Goal: Information Seeking & Learning: Check status

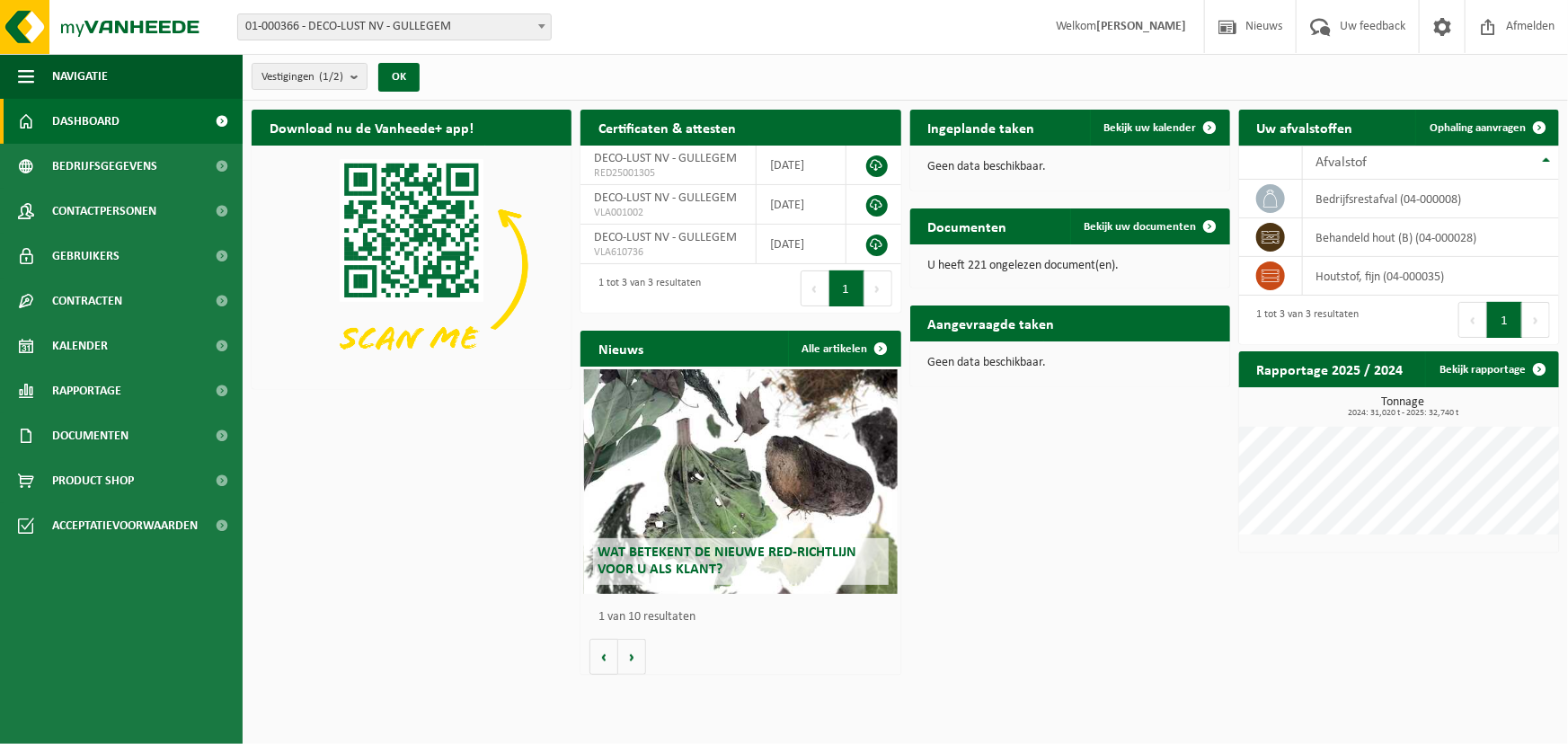
click at [964, 121] on h2 "Ingeplande taken" at bounding box center [981, 127] width 143 height 35
click at [1160, 129] on span "Bekijk uw kalender" at bounding box center [1151, 128] width 93 height 12
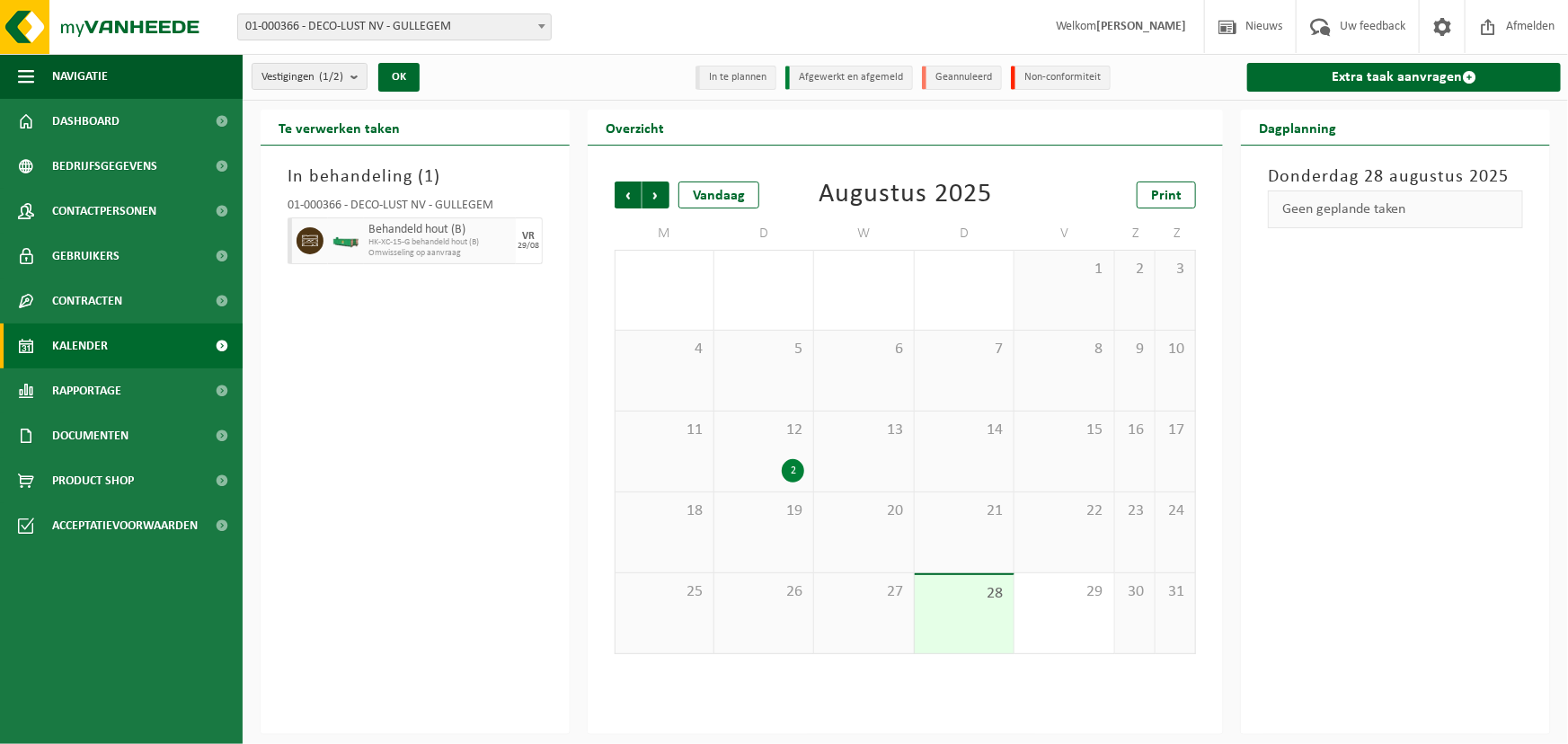
click at [963, 616] on div "28" at bounding box center [964, 614] width 99 height 78
click at [416, 240] on span "HK-XC-15-G behandeld hout (B)" at bounding box center [440, 242] width 143 height 11
click at [530, 239] on div "VR" at bounding box center [528, 236] width 13 height 11
click at [298, 173] on h3 "In behandeling ( 1 )" at bounding box center [414, 177] width 255 height 27
click at [116, 674] on ul "Navigatie Nieuws Uw feedback Afmelden Dashboard Bedrijfsgegevens Contactpersone…" at bounding box center [121, 399] width 242 height 690
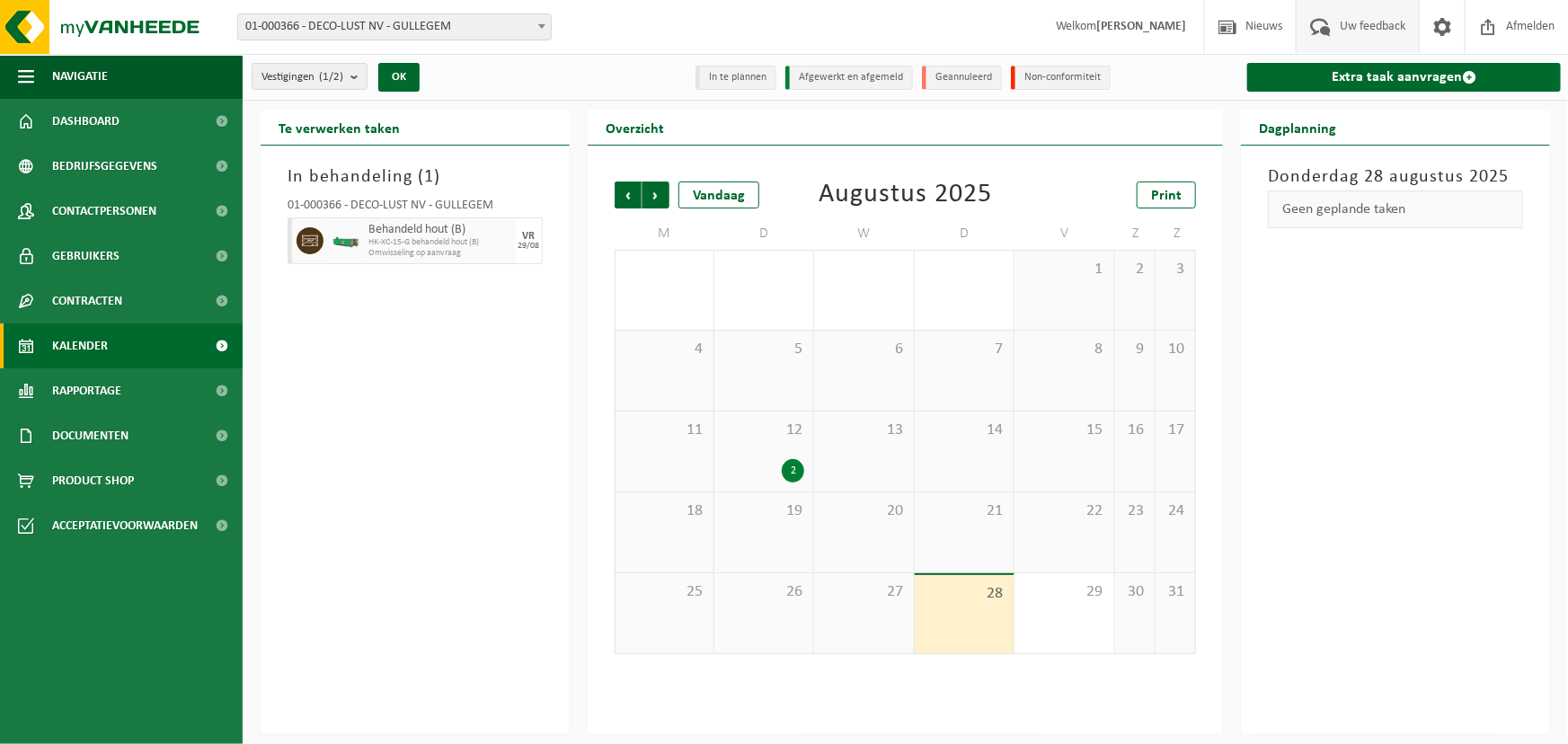
click at [1369, 27] on span "Uw feedback" at bounding box center [1372, 26] width 74 height 53
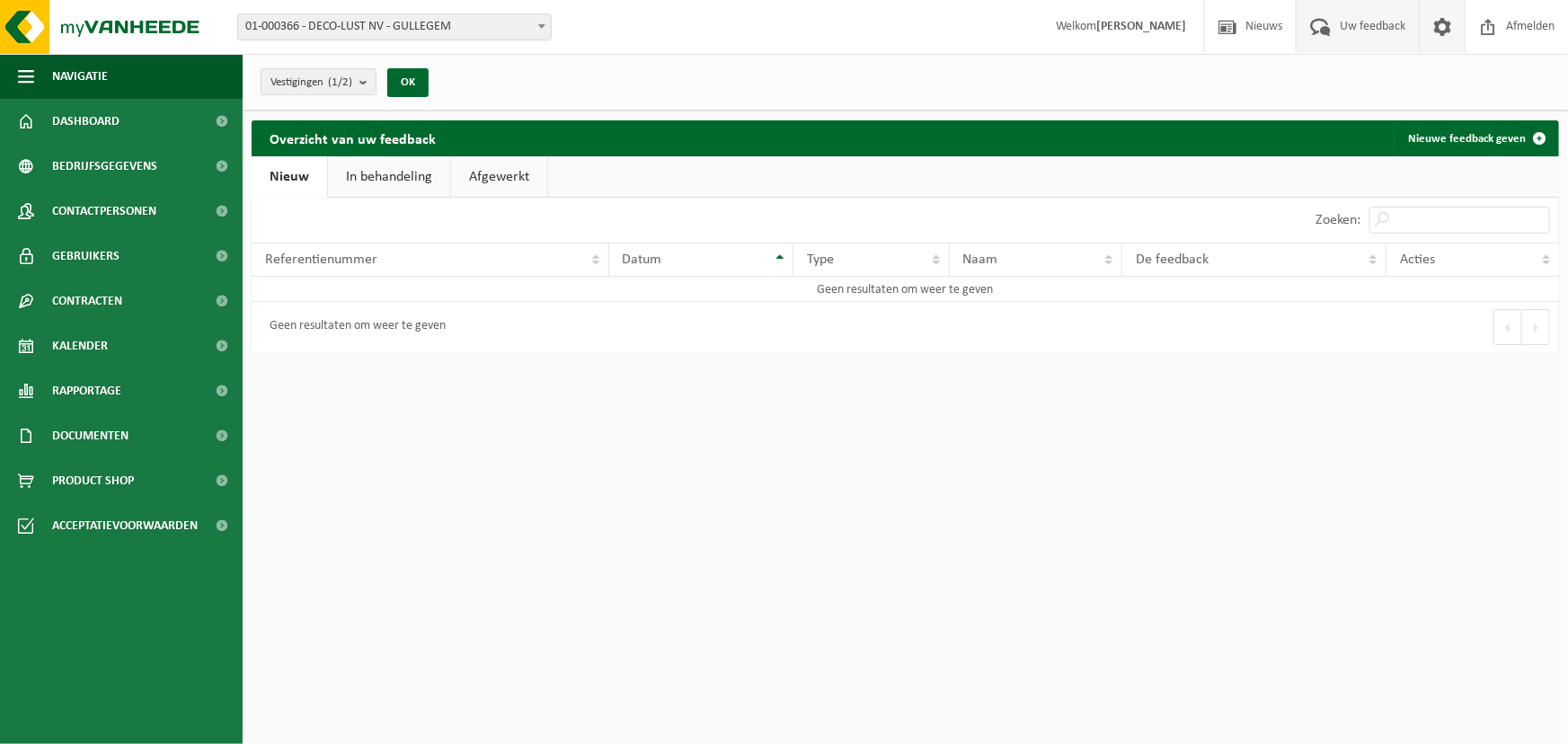
click at [1439, 33] on span at bounding box center [1443, 26] width 27 height 53
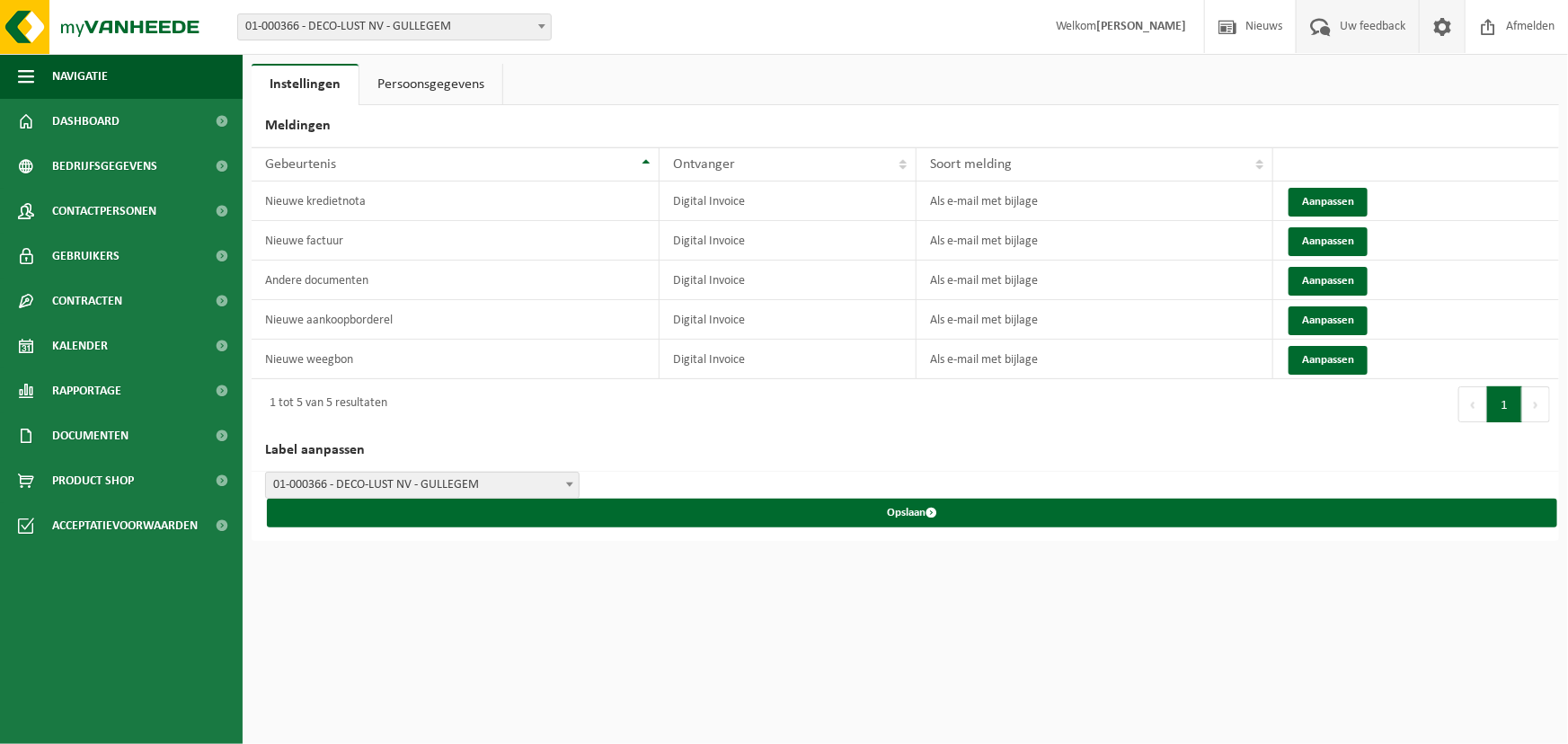
click at [1401, 36] on span "Uw feedback" at bounding box center [1372, 26] width 74 height 53
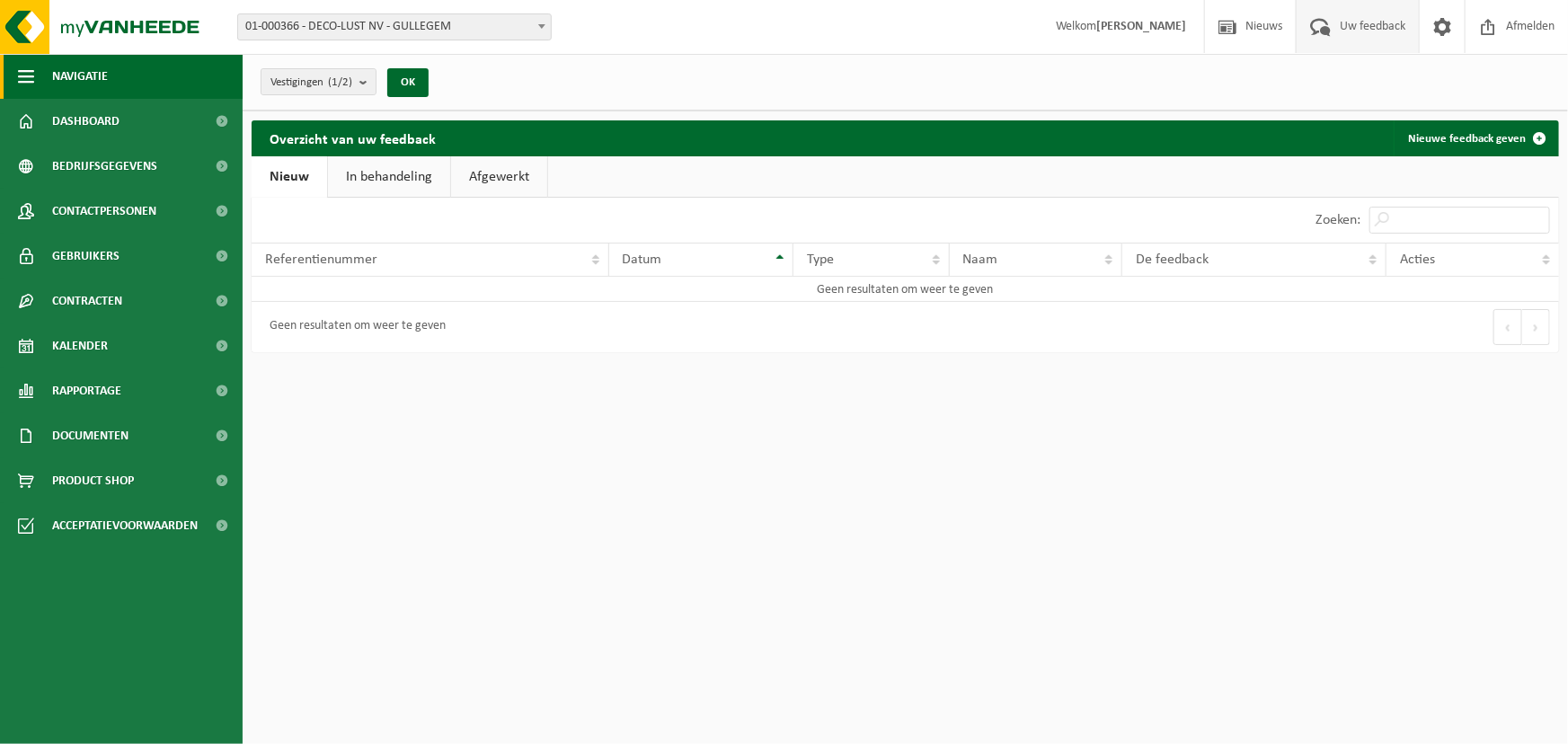
click at [52, 73] on span "Navigatie" at bounding box center [79, 76] width 56 height 45
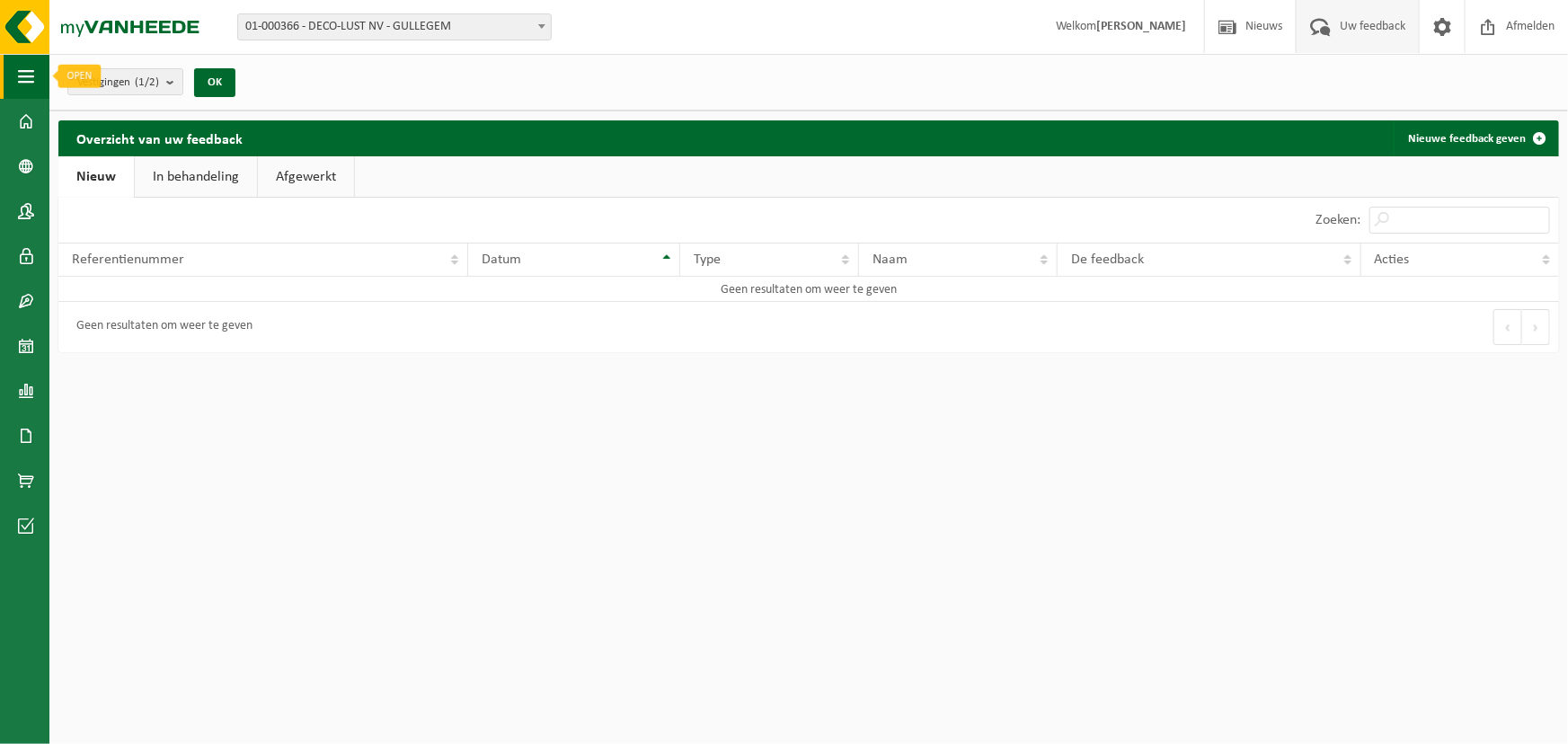
click at [25, 75] on span "button" at bounding box center [25, 76] width 17 height 45
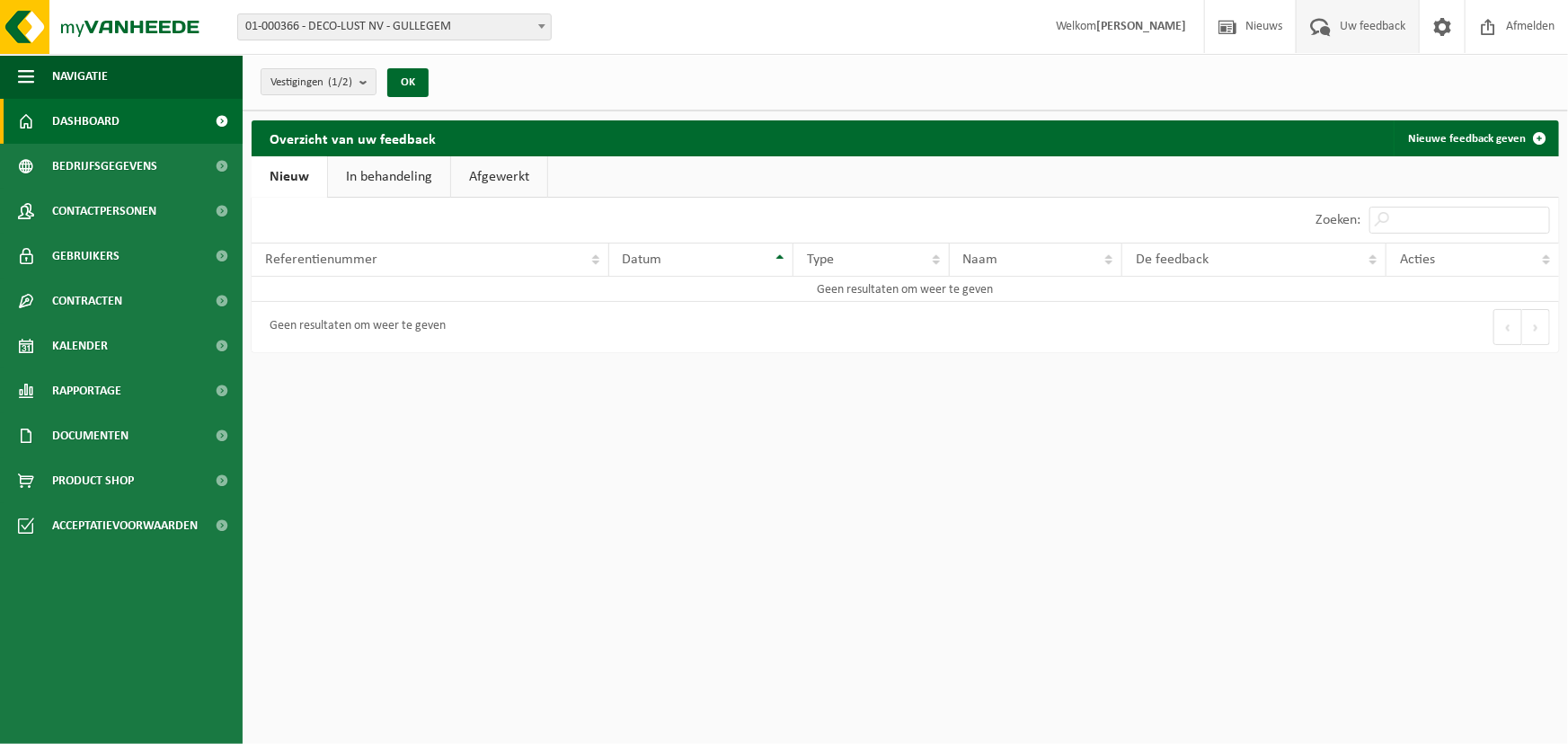
click at [39, 120] on link "Dashboard" at bounding box center [121, 121] width 242 height 45
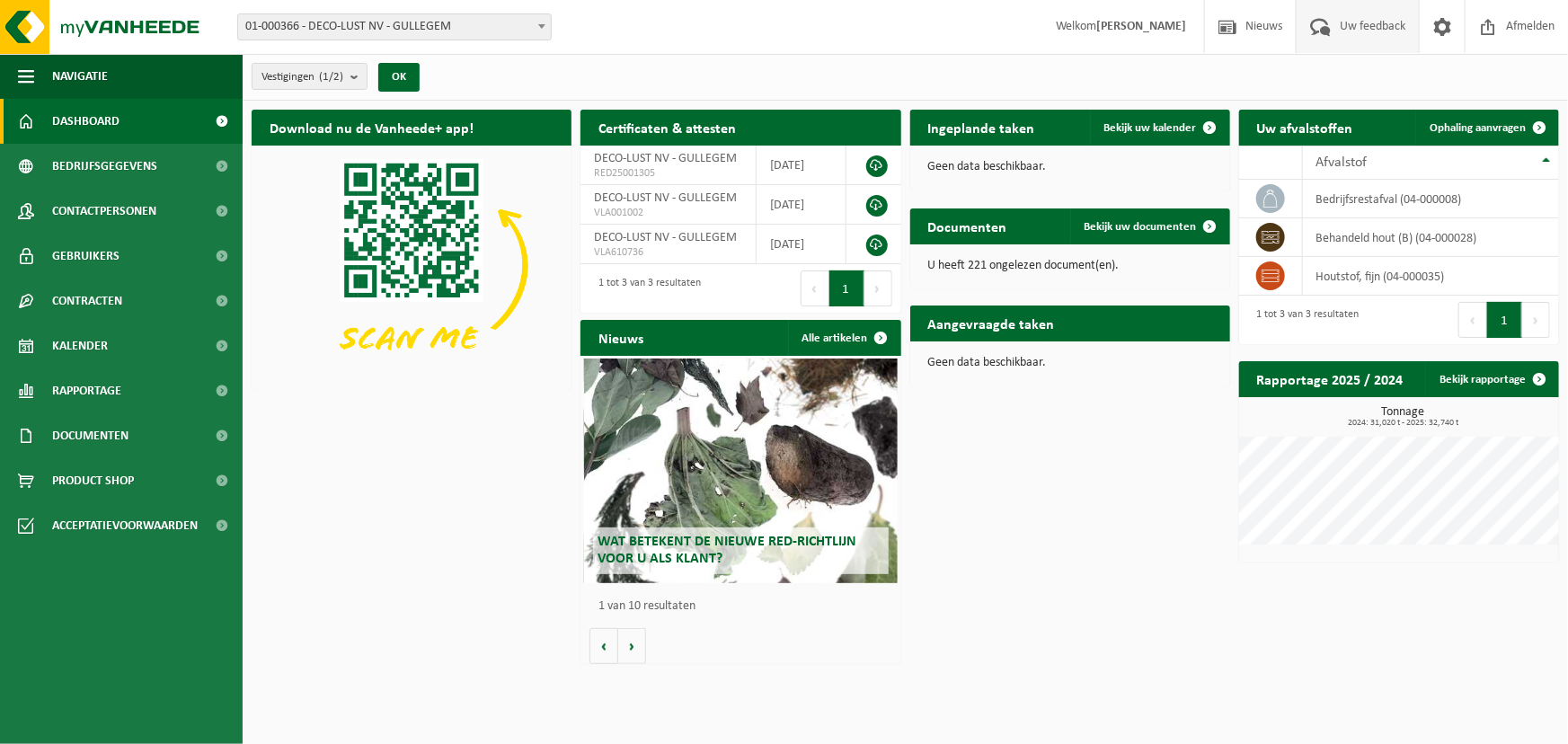
click at [1344, 25] on span "Uw feedback" at bounding box center [1372, 26] width 74 height 53
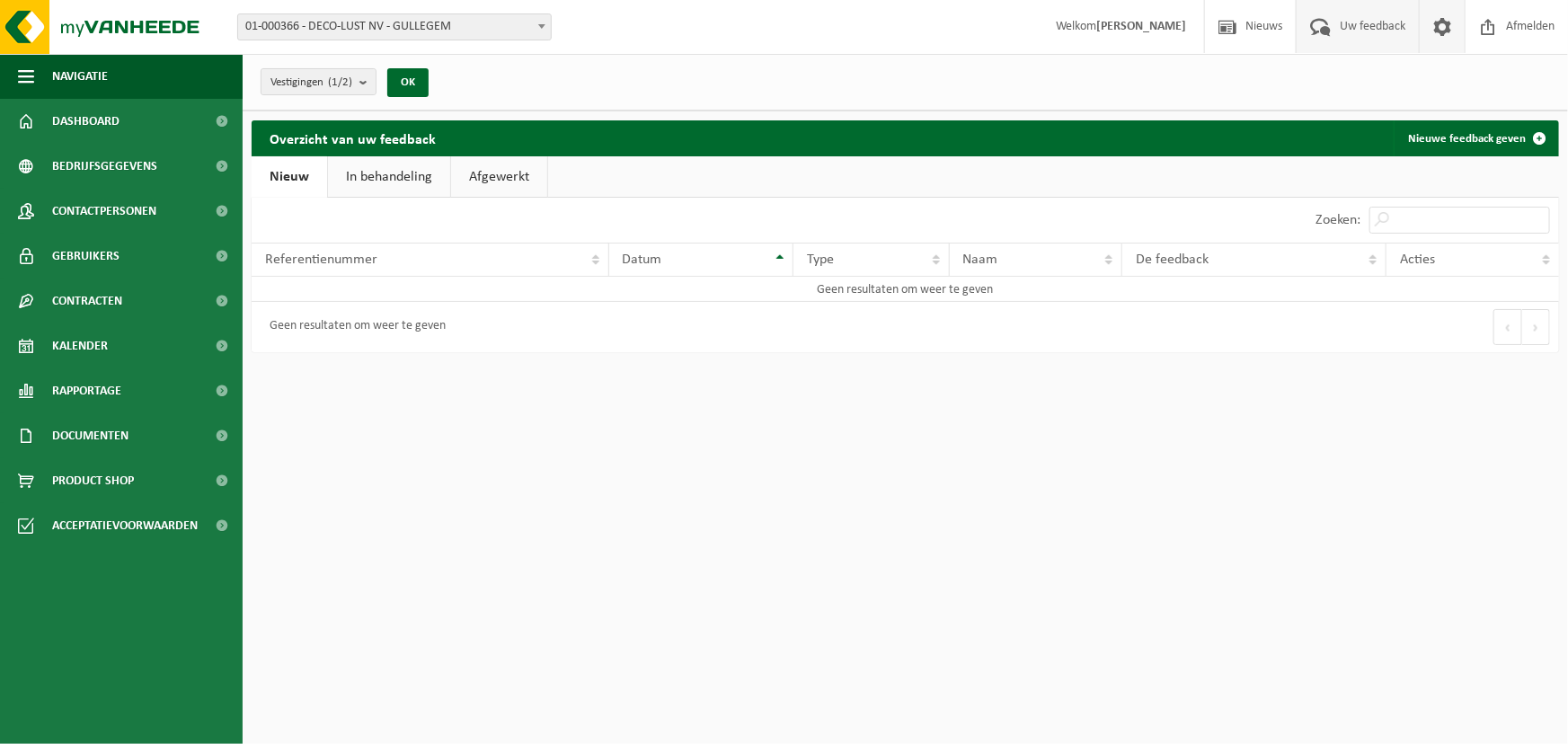
click at [1443, 22] on span at bounding box center [1443, 26] width 27 height 53
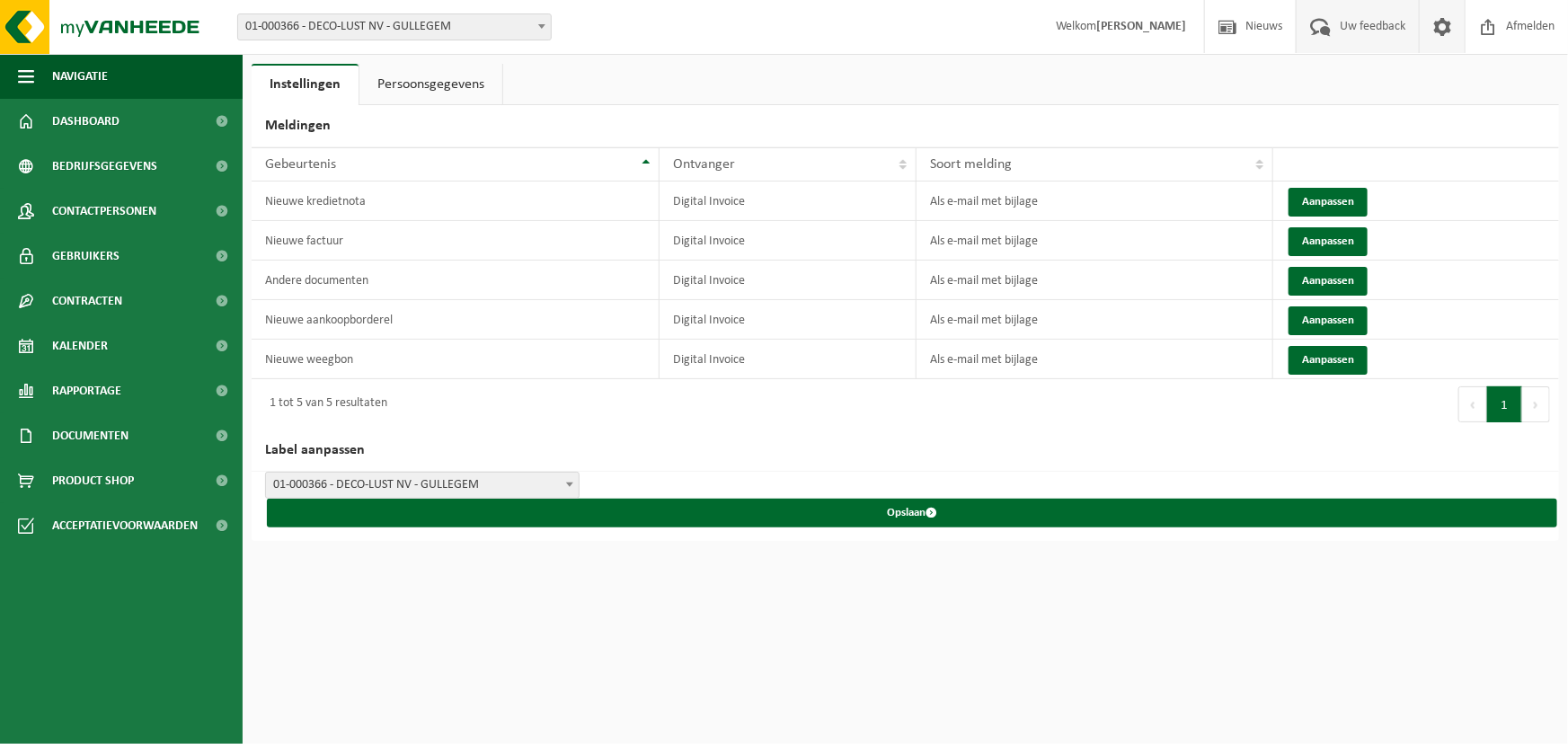
click at [1329, 26] on span at bounding box center [1321, 26] width 29 height 53
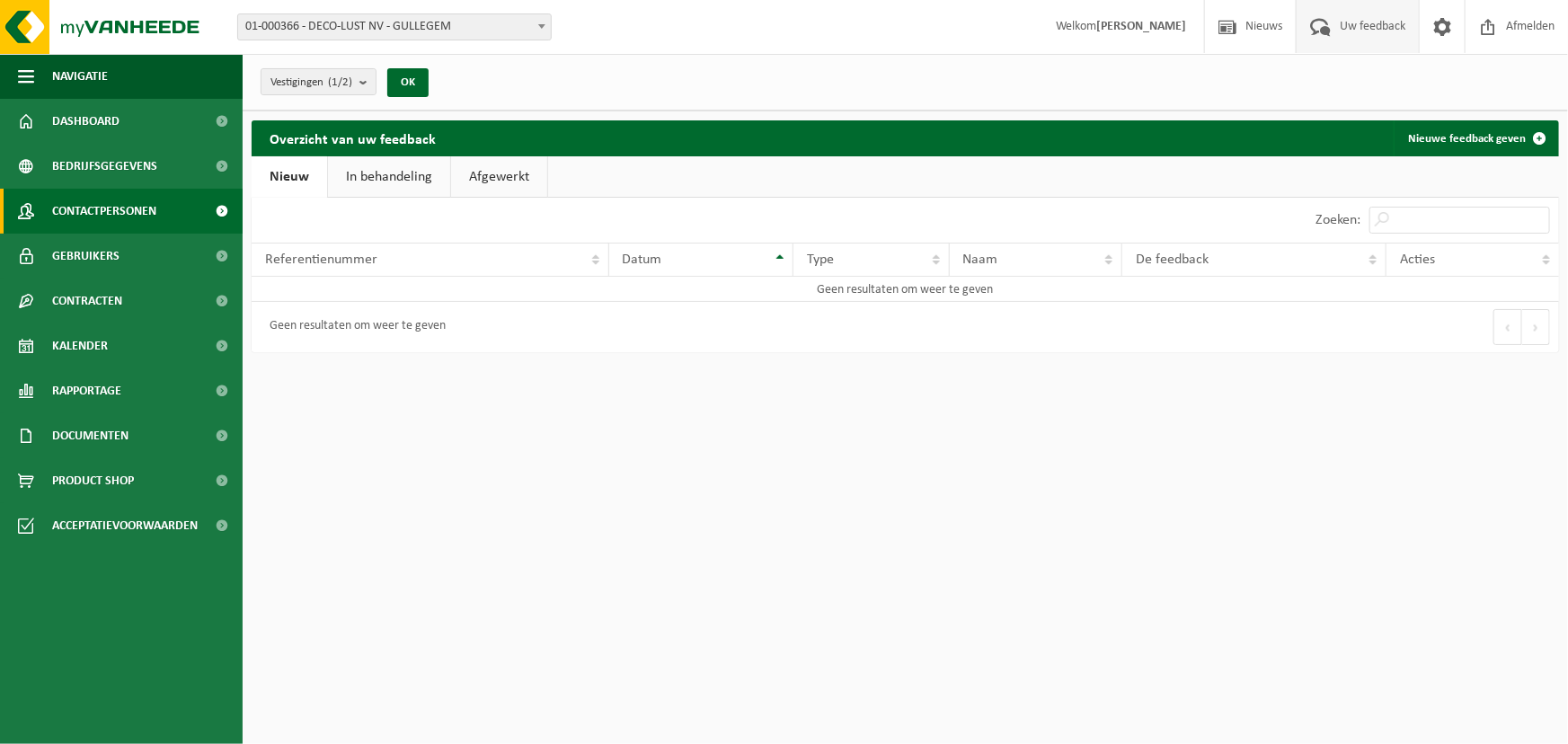
click at [62, 214] on span "Contactpersonen" at bounding box center [104, 211] width 105 height 45
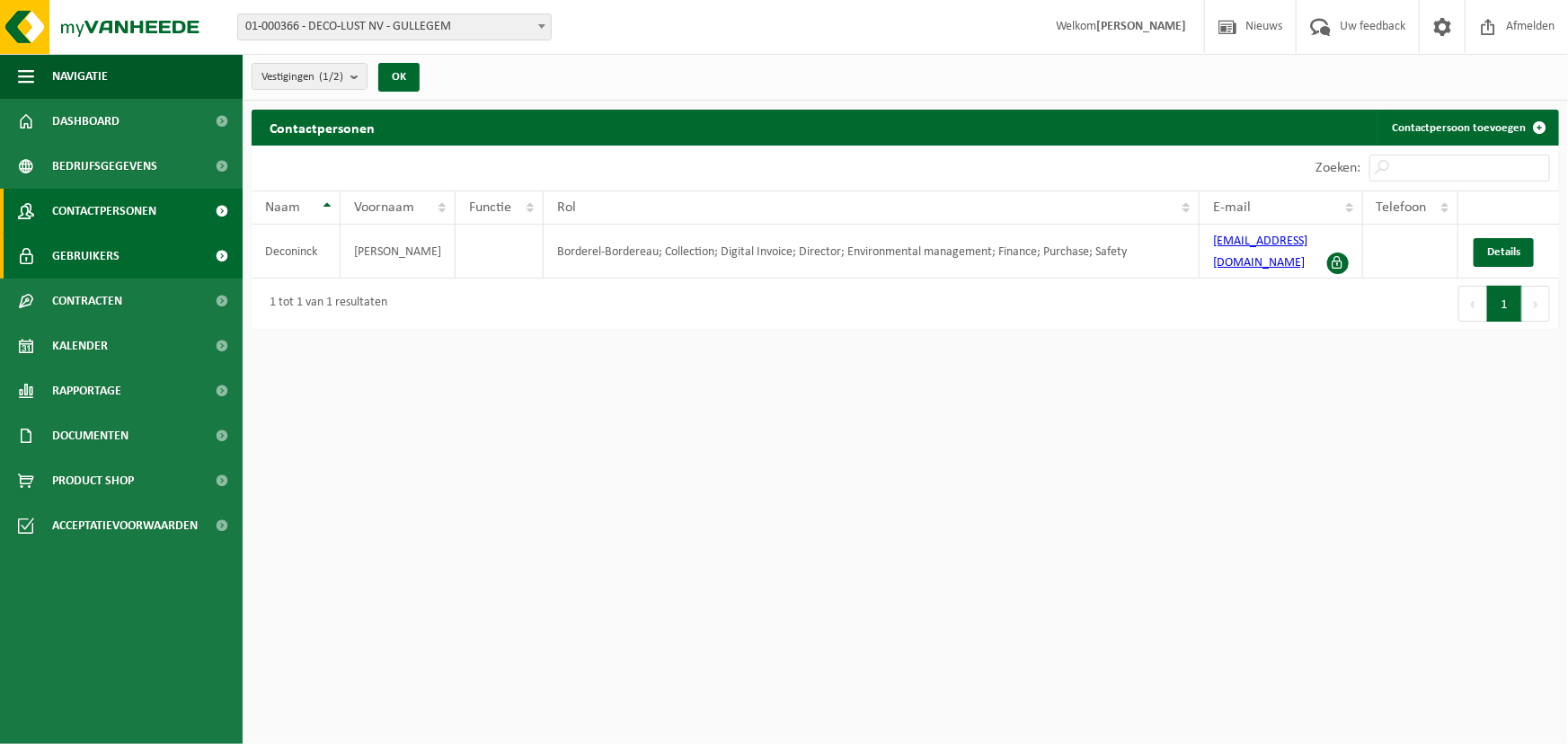
click at [123, 261] on link "Gebruikers" at bounding box center [121, 256] width 242 height 45
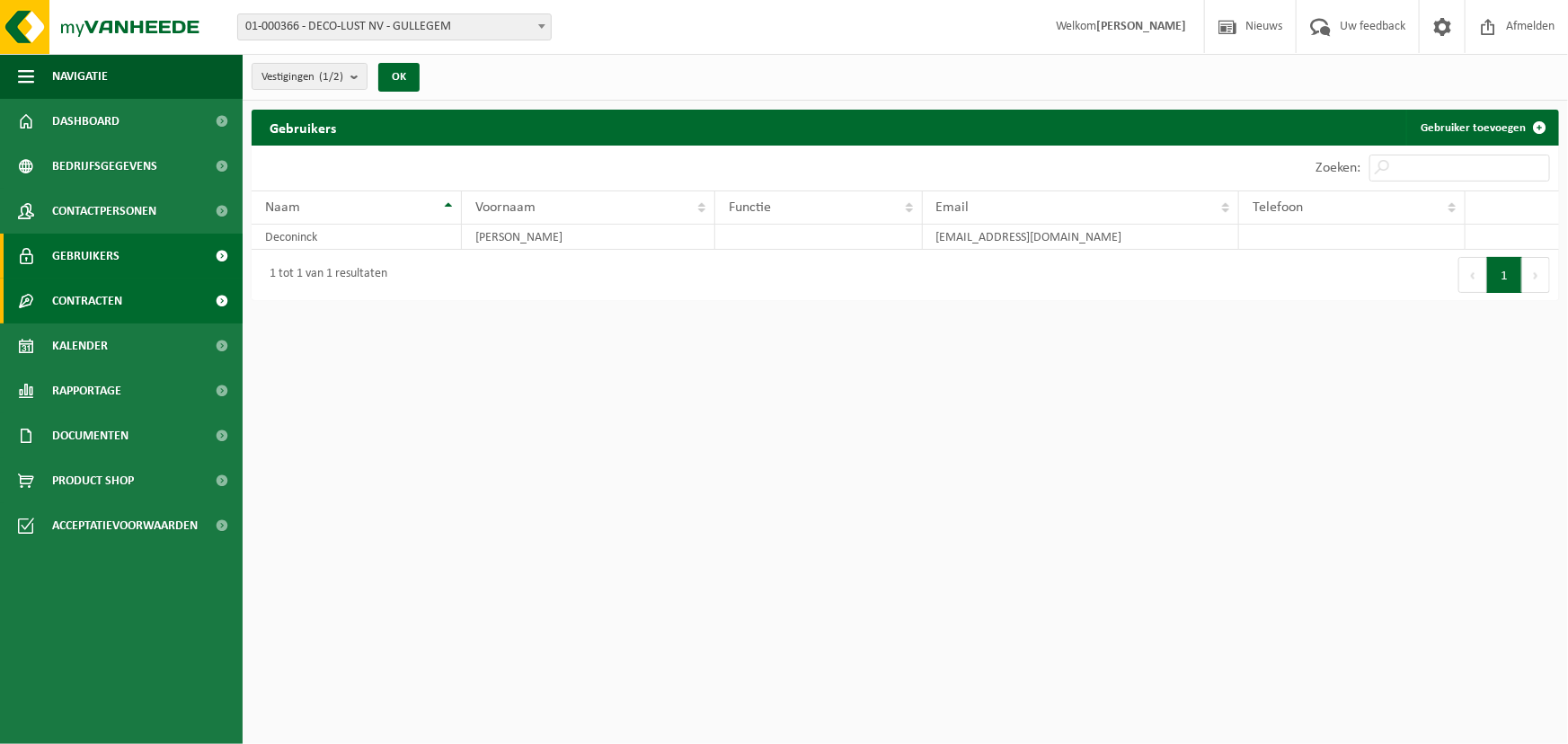
click at [109, 295] on span "Contracten" at bounding box center [87, 301] width 70 height 45
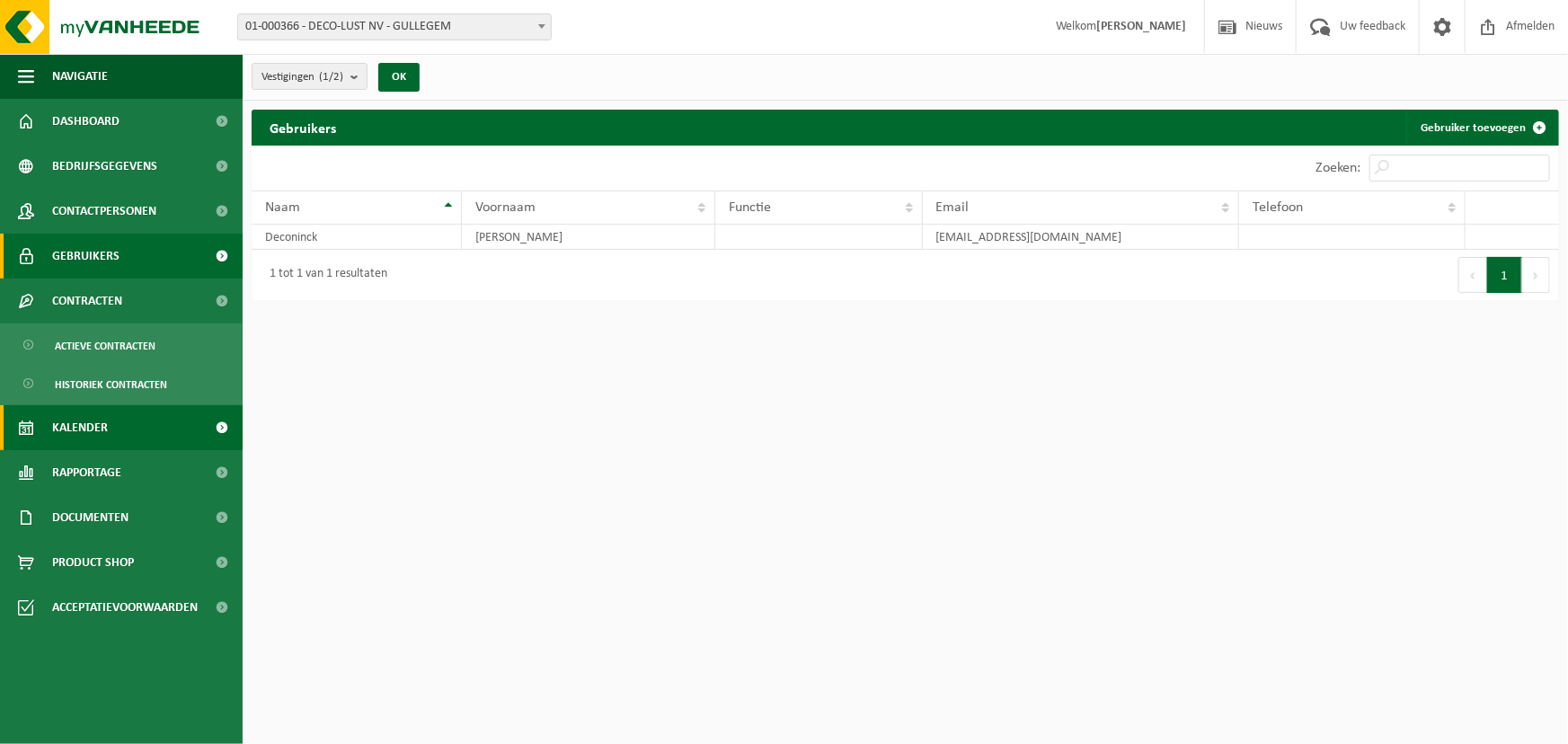
click at [72, 421] on span "Kalender" at bounding box center [79, 428] width 56 height 45
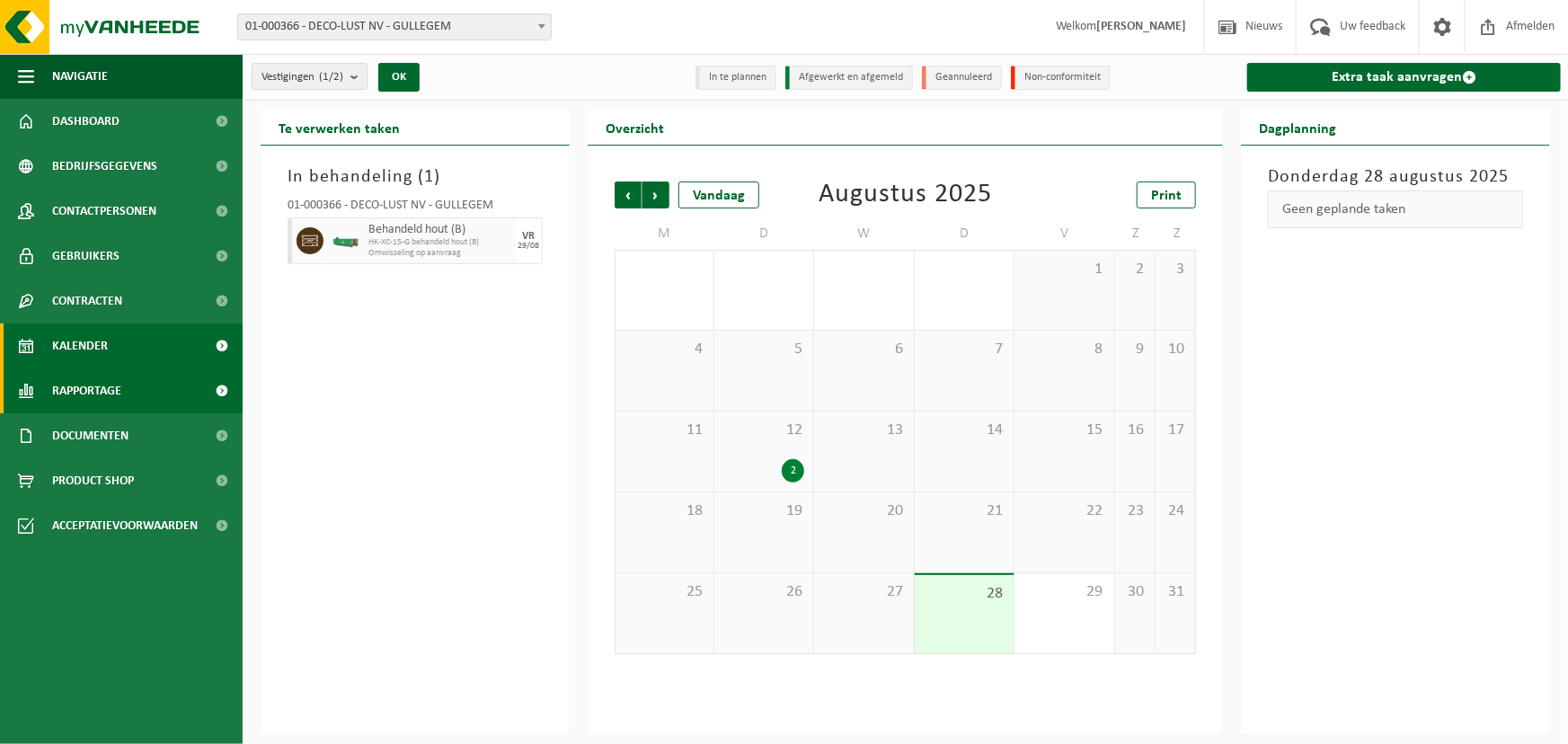
click at [61, 394] on span "Rapportage" at bounding box center [86, 391] width 69 height 45
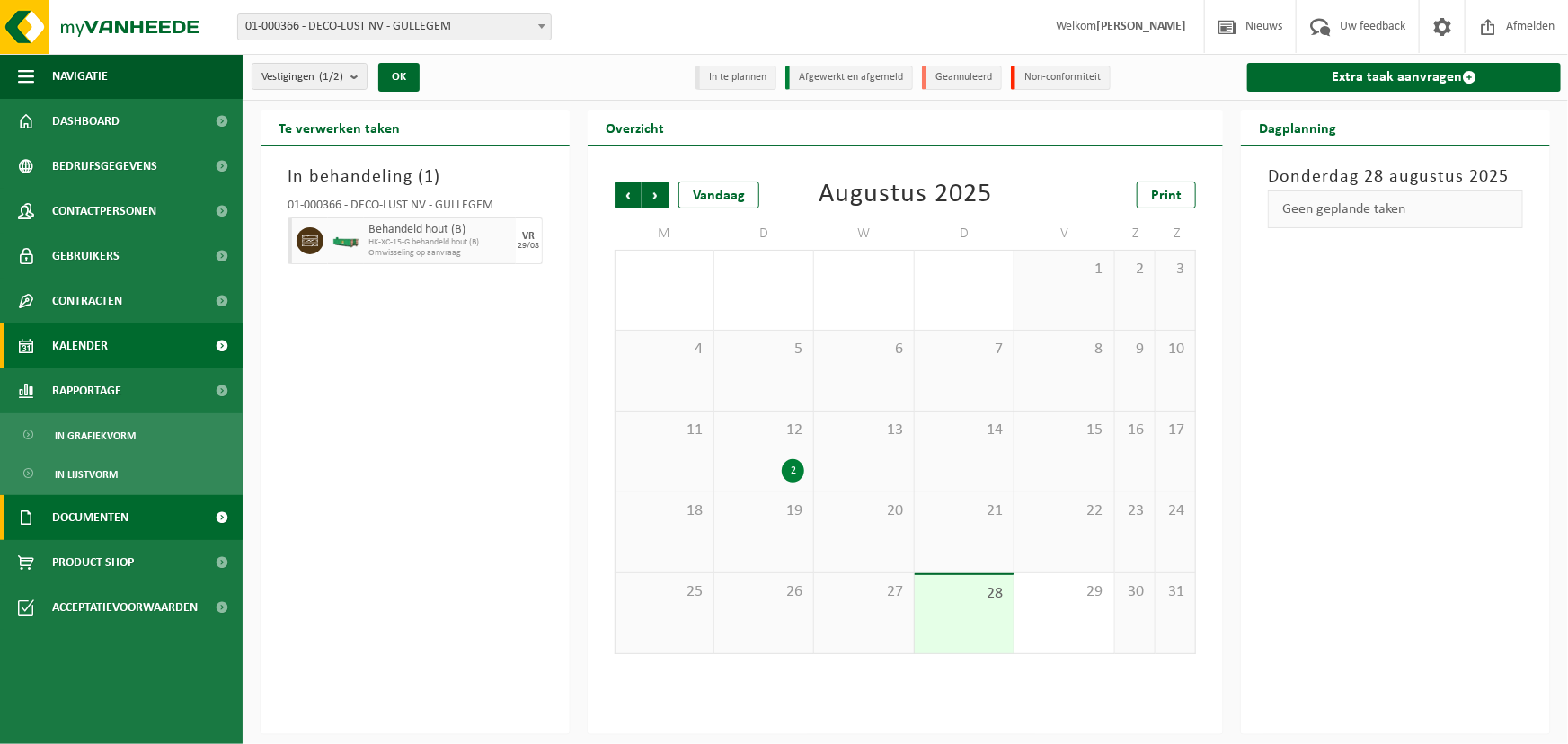
click at [55, 519] on span "Documenten" at bounding box center [90, 518] width 76 height 45
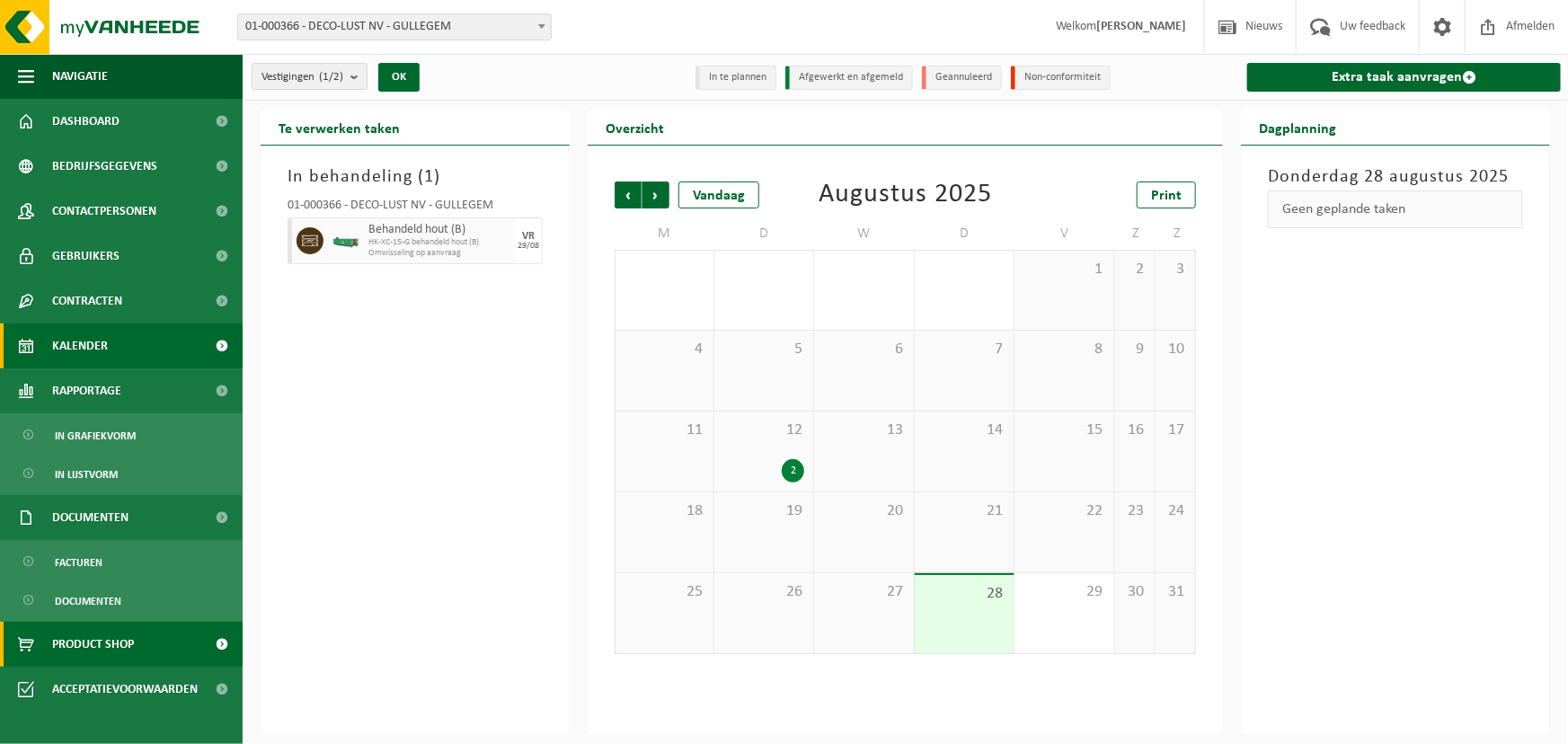
click at [70, 644] on span "Product Shop" at bounding box center [93, 644] width 82 height 45
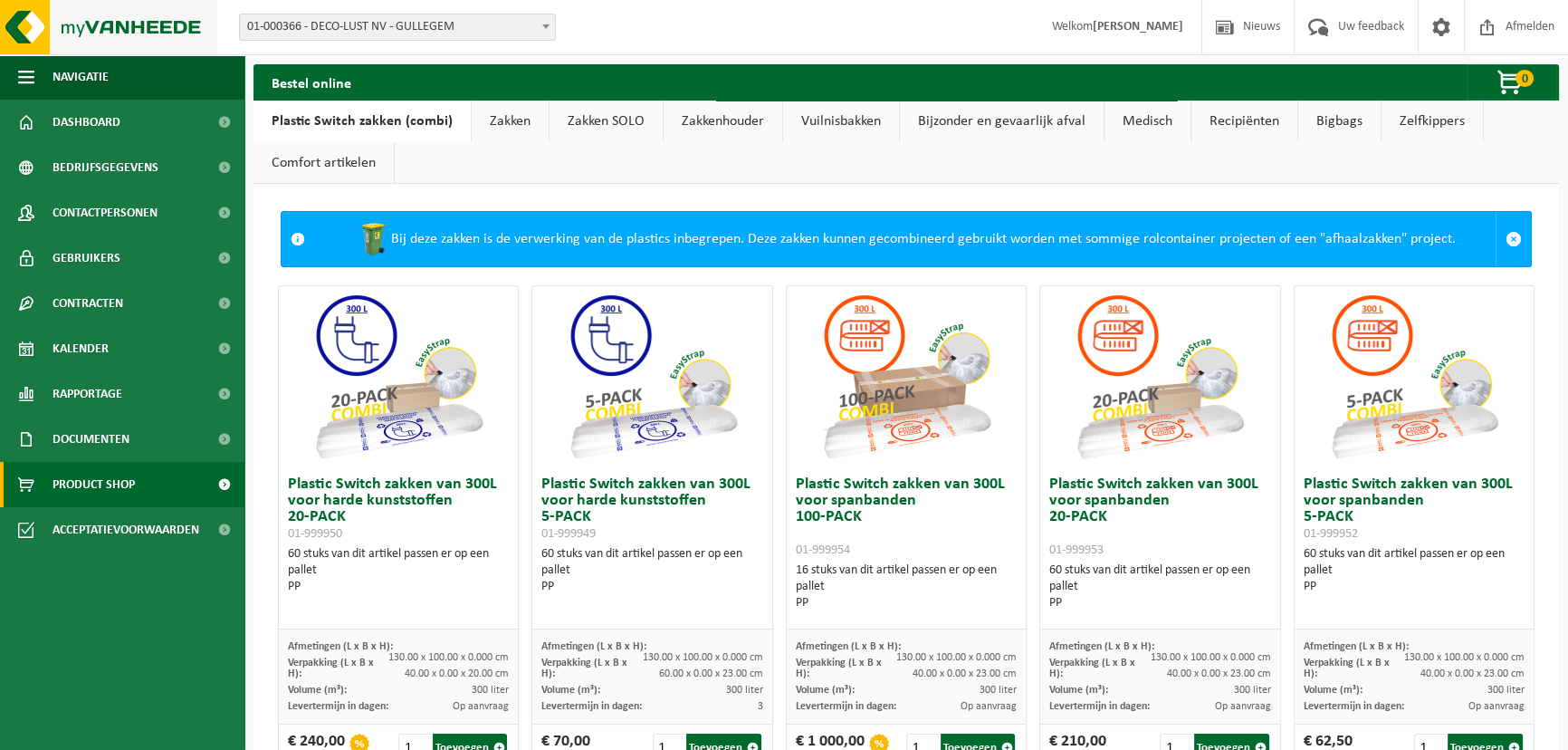
click at [33, 43] on img at bounding box center [108, 27] width 218 height 54
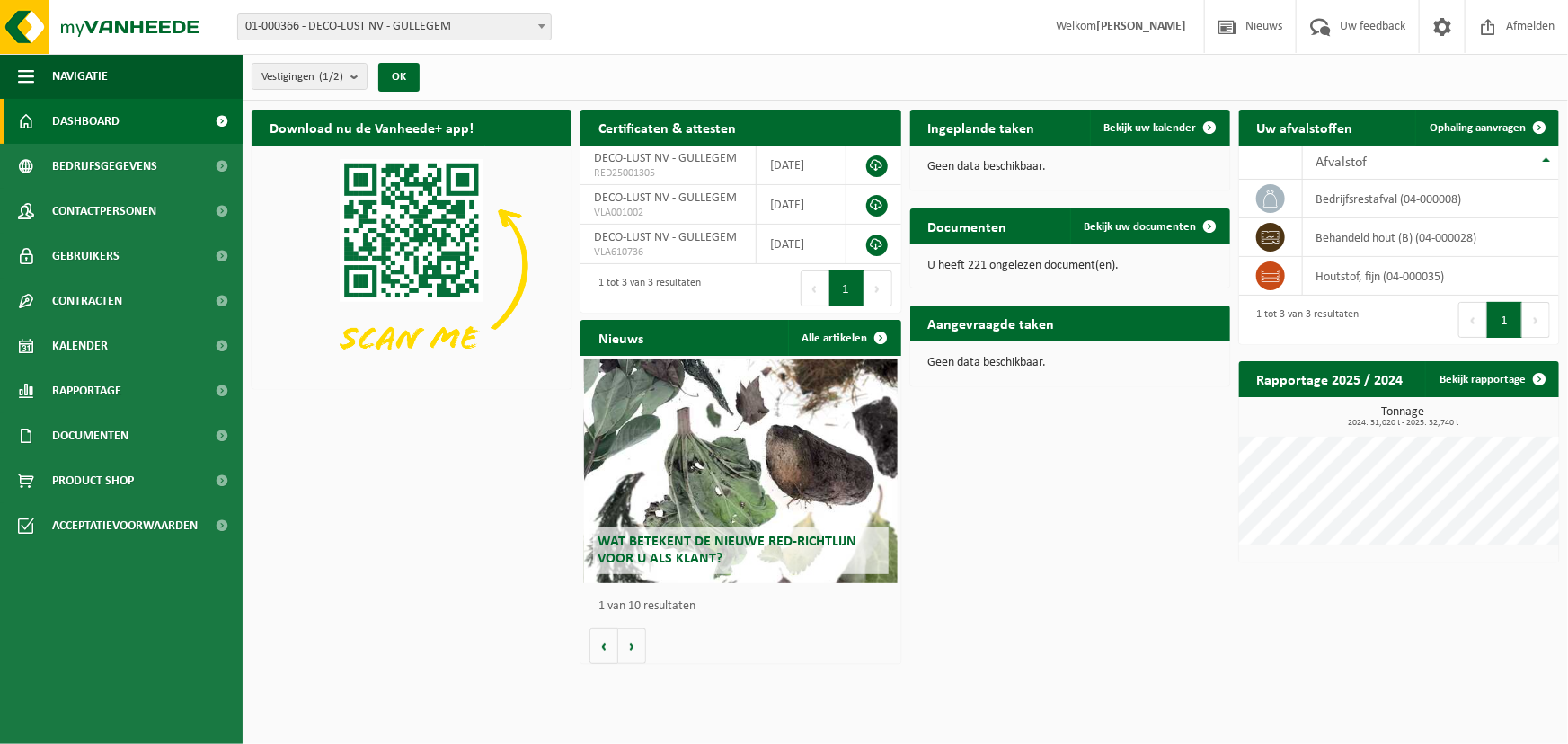
click at [1065, 76] on div "Vestigingen (1/2) Alles selecteren Alles deselecteren Actieve selecteren DECO-L…" at bounding box center [905, 77] width 1326 height 47
click at [1331, 36] on span at bounding box center [1321, 26] width 29 height 53
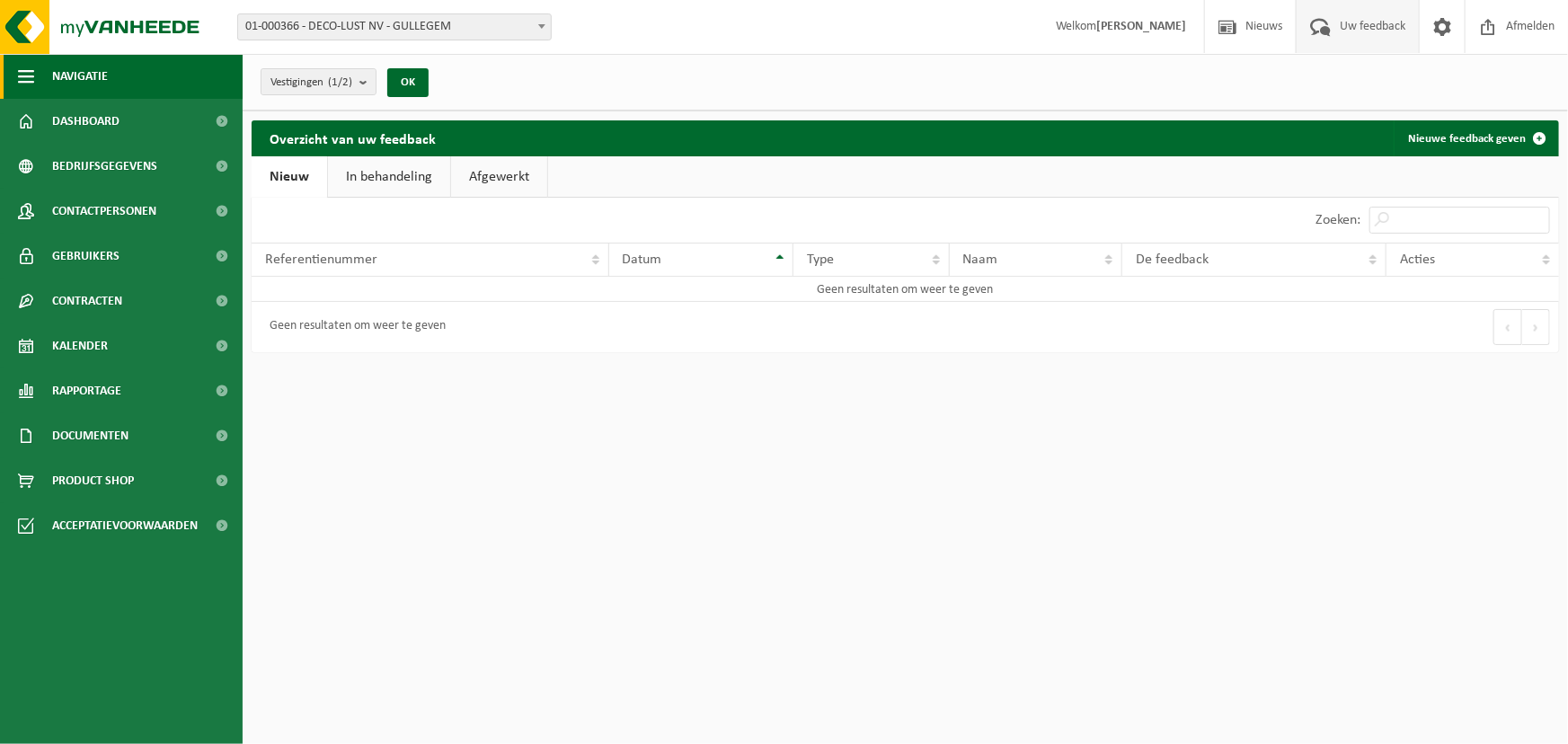
click at [35, 71] on button "Navigatie" at bounding box center [121, 76] width 242 height 45
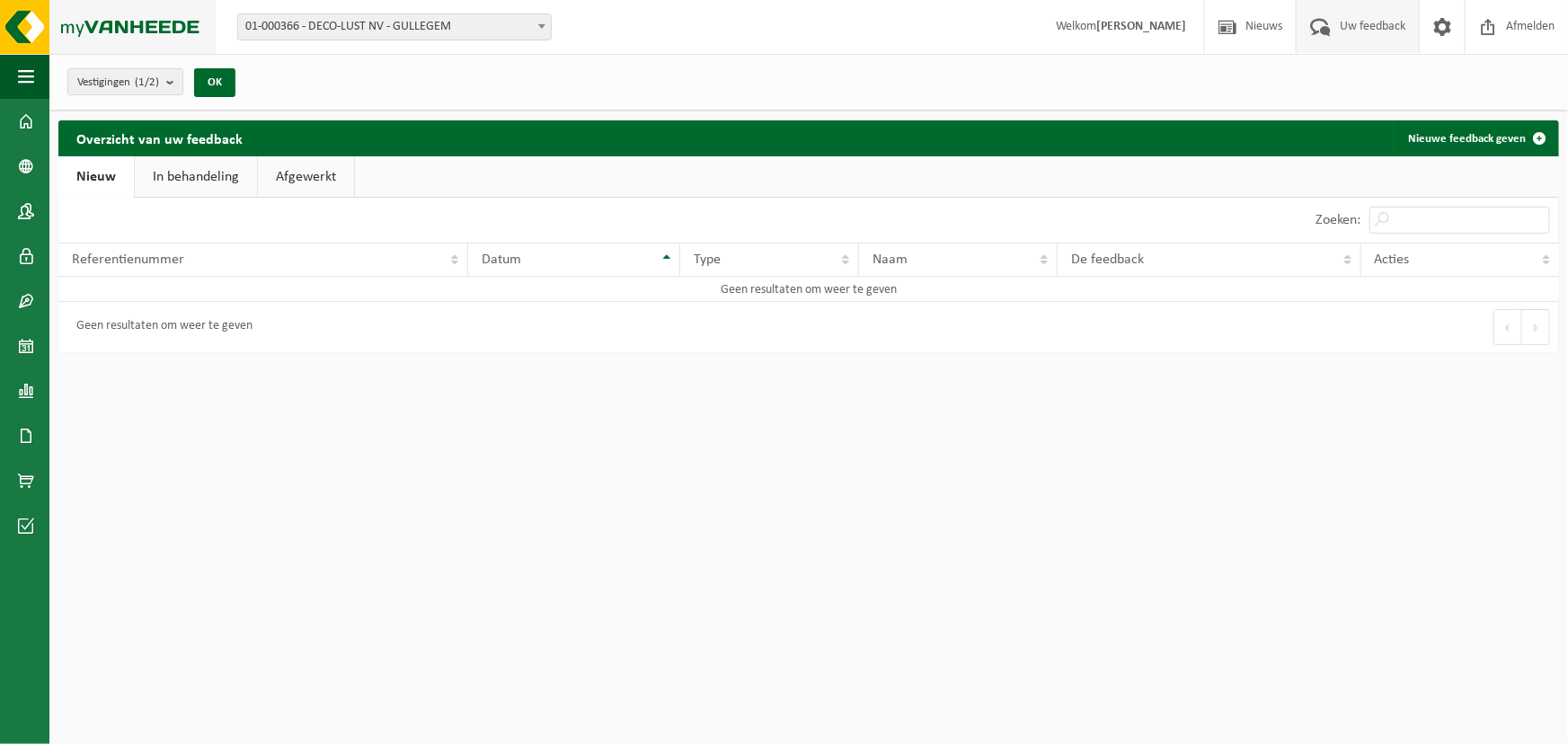
click at [10, 18] on img at bounding box center [108, 26] width 216 height 54
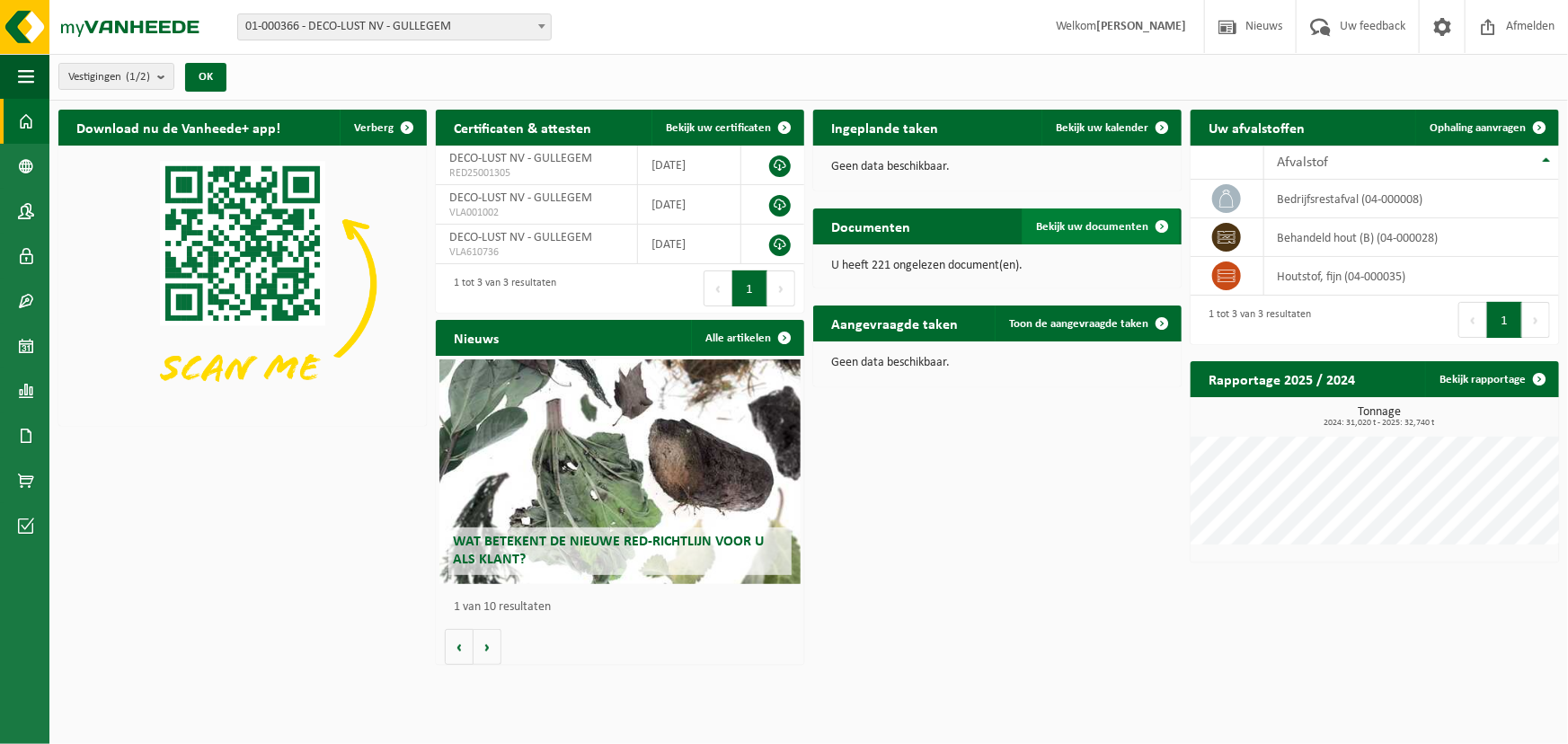
click at [1077, 227] on span "Bekijk uw documenten" at bounding box center [1092, 227] width 112 height 12
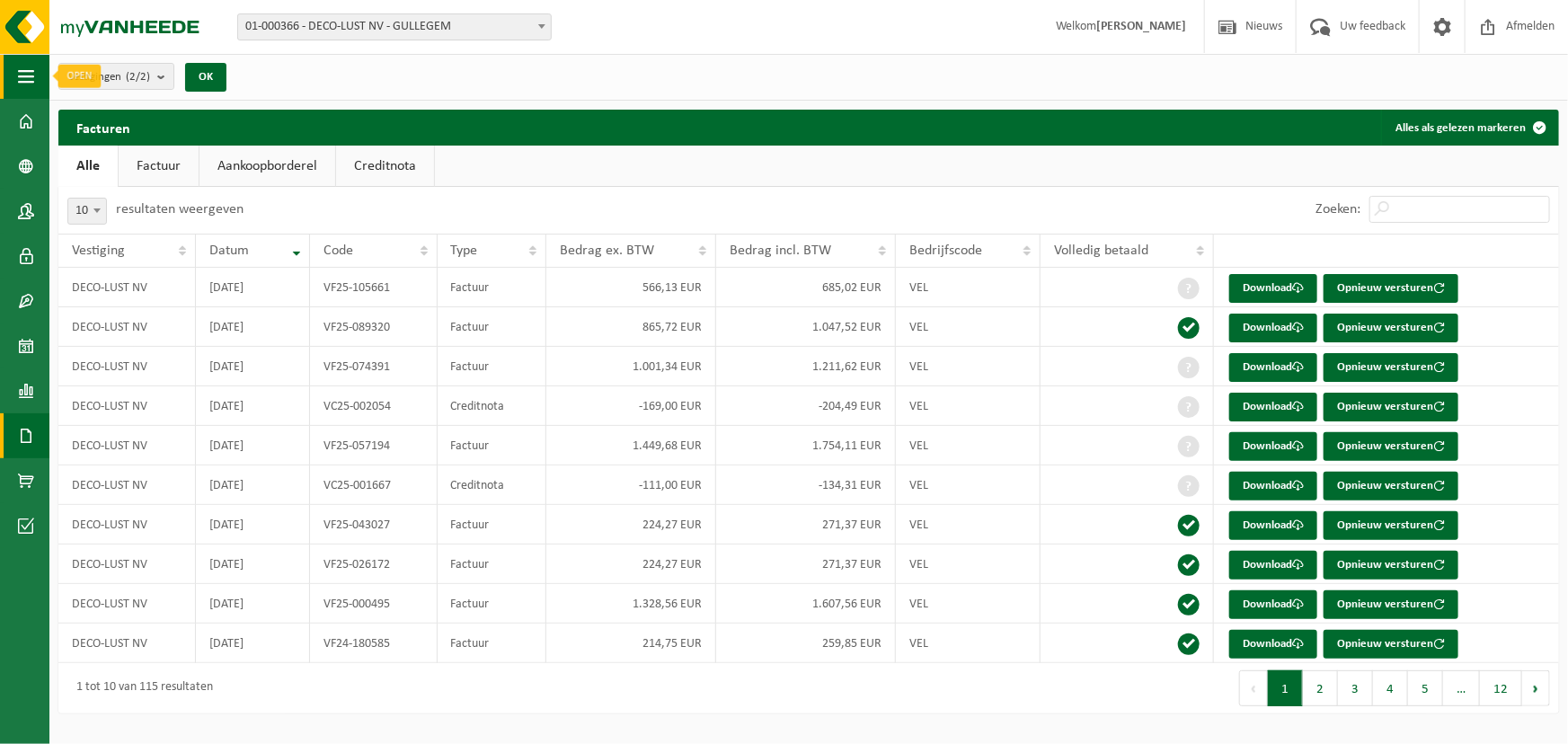
click at [16, 62] on button "Navigatie" at bounding box center [24, 76] width 50 height 45
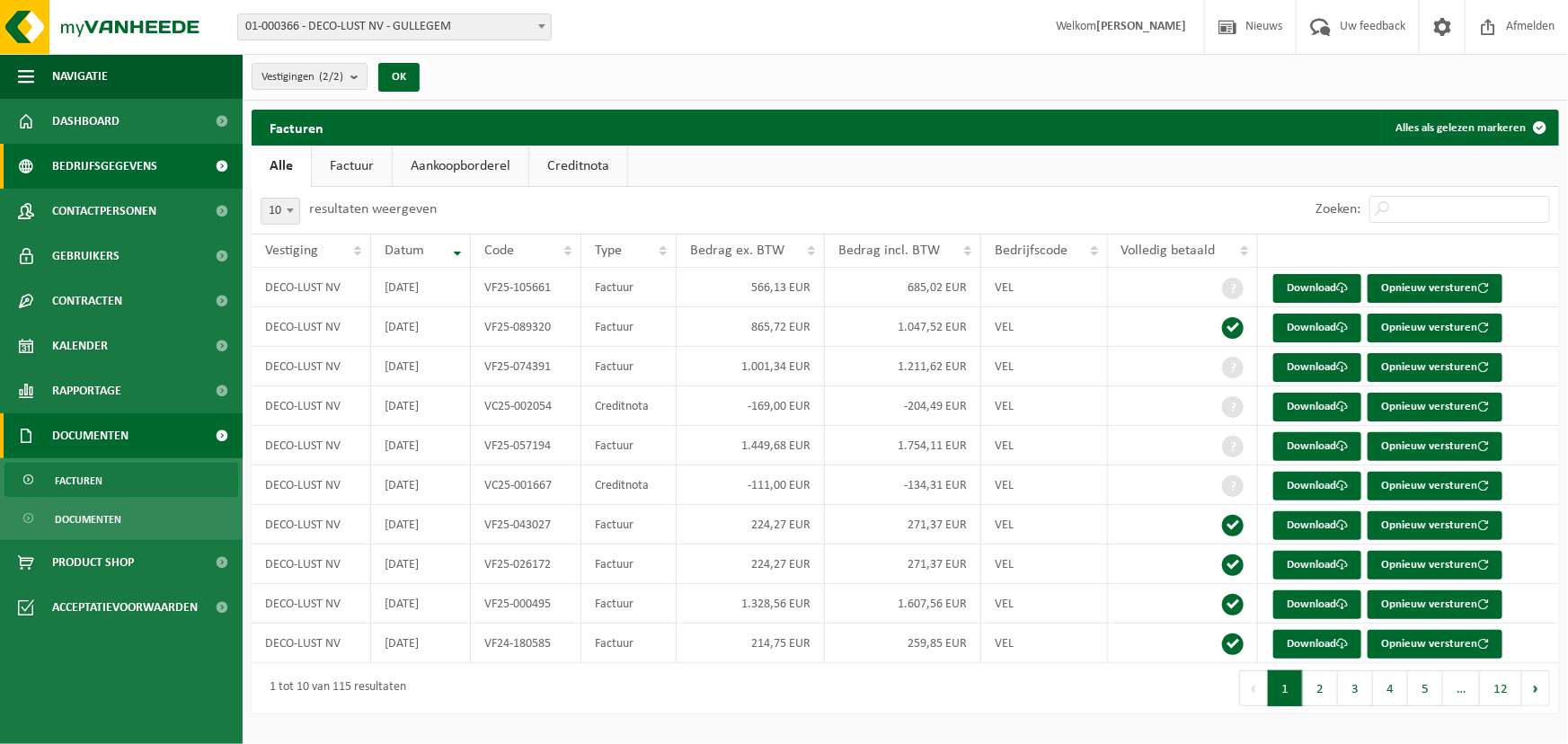
click at [95, 172] on span "Bedrijfsgegevens" at bounding box center [105, 166] width 106 height 45
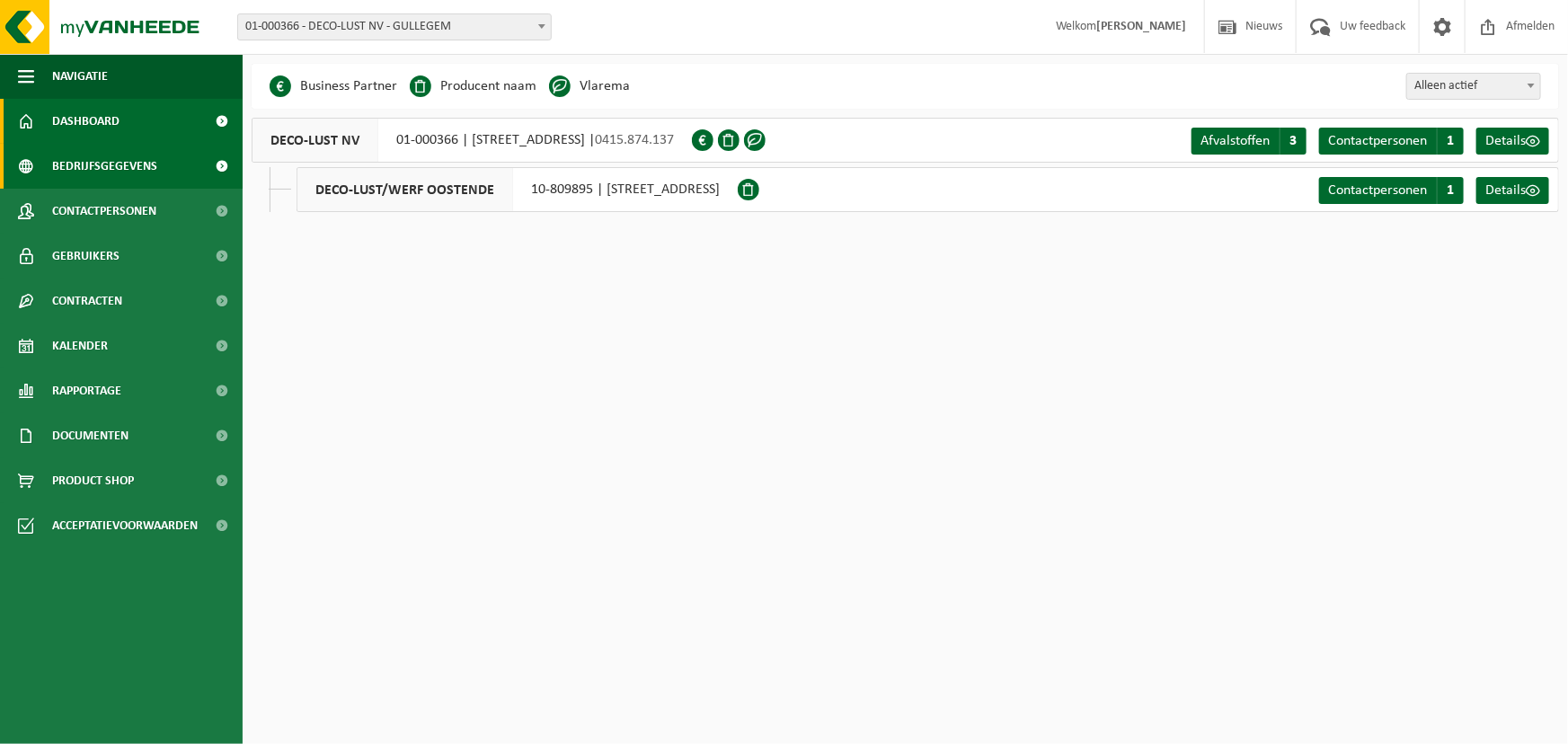
click at [94, 123] on span "Dashboard" at bounding box center [85, 121] width 67 height 45
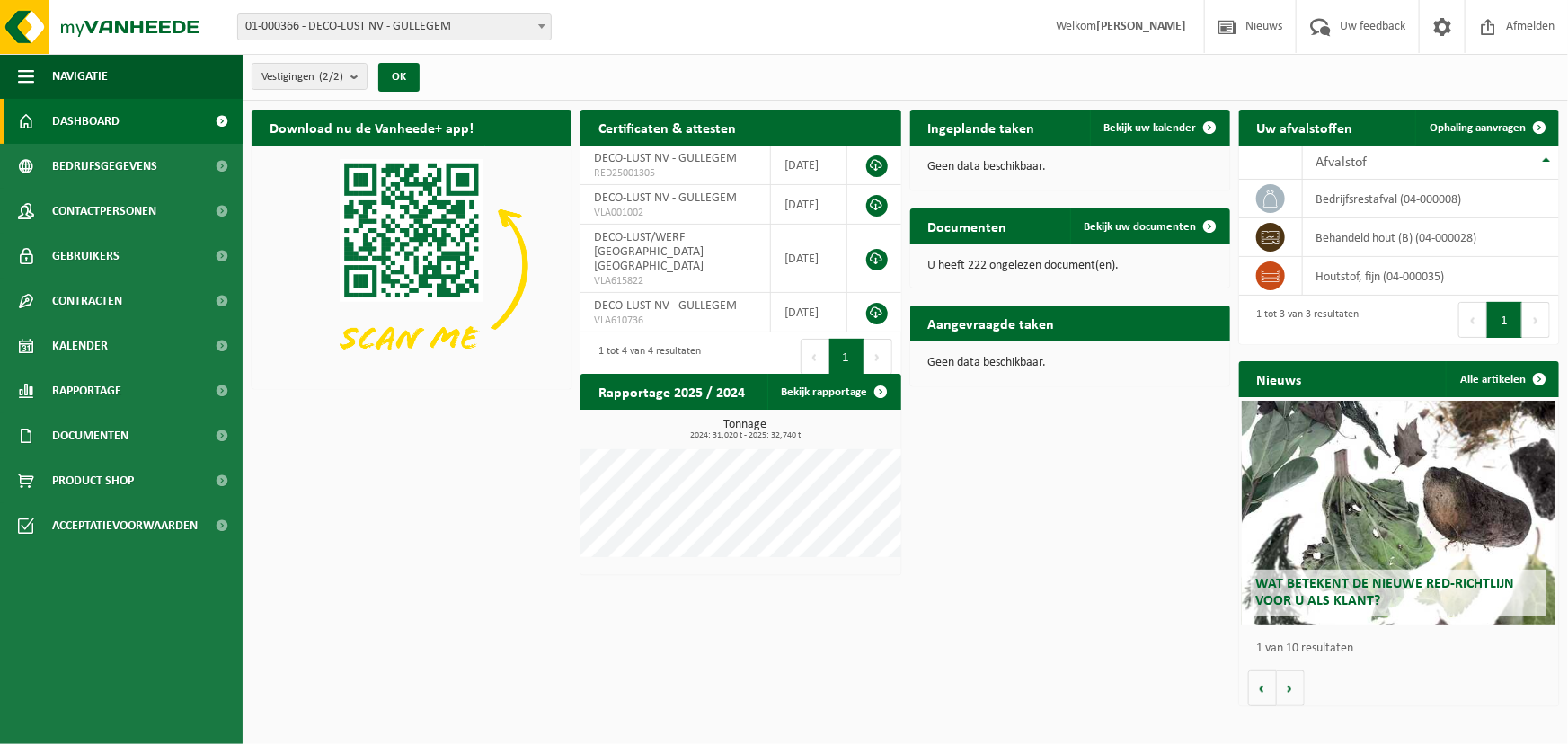
click at [407, 124] on h2 "Download nu de Vanheede+ app!" at bounding box center [370, 127] width 240 height 35
click at [1295, 690] on button "Volgende" at bounding box center [1290, 688] width 27 height 36
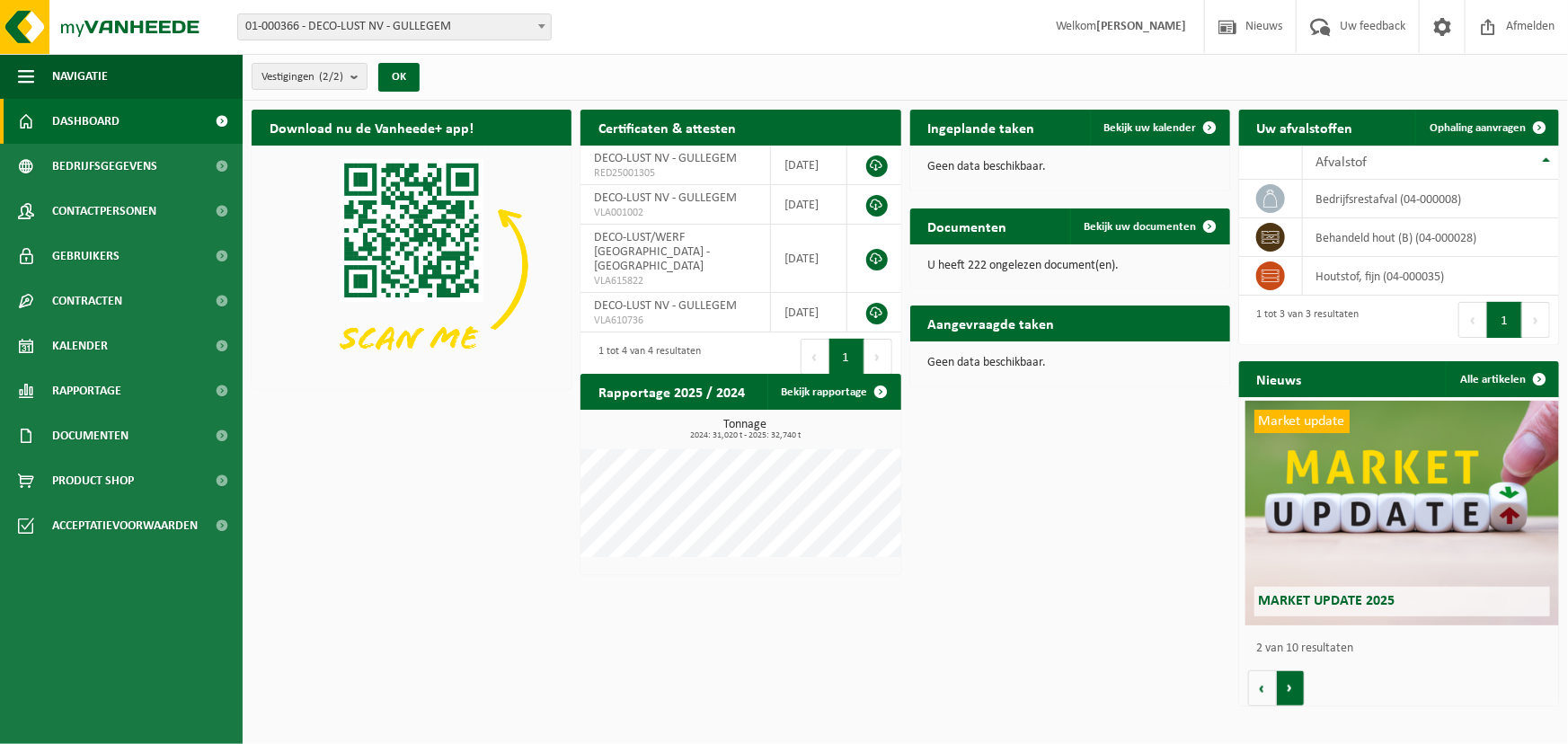
scroll to position [0, 320]
click at [1024, 439] on div "Download nu de Vanheede+ app! Verberg Certificaten & attesten Bekijk uw certifi…" at bounding box center [905, 408] width 1317 height 615
click at [1542, 321] on button "Volgende" at bounding box center [1536, 320] width 27 height 36
click at [1433, 27] on span at bounding box center [1443, 26] width 27 height 53
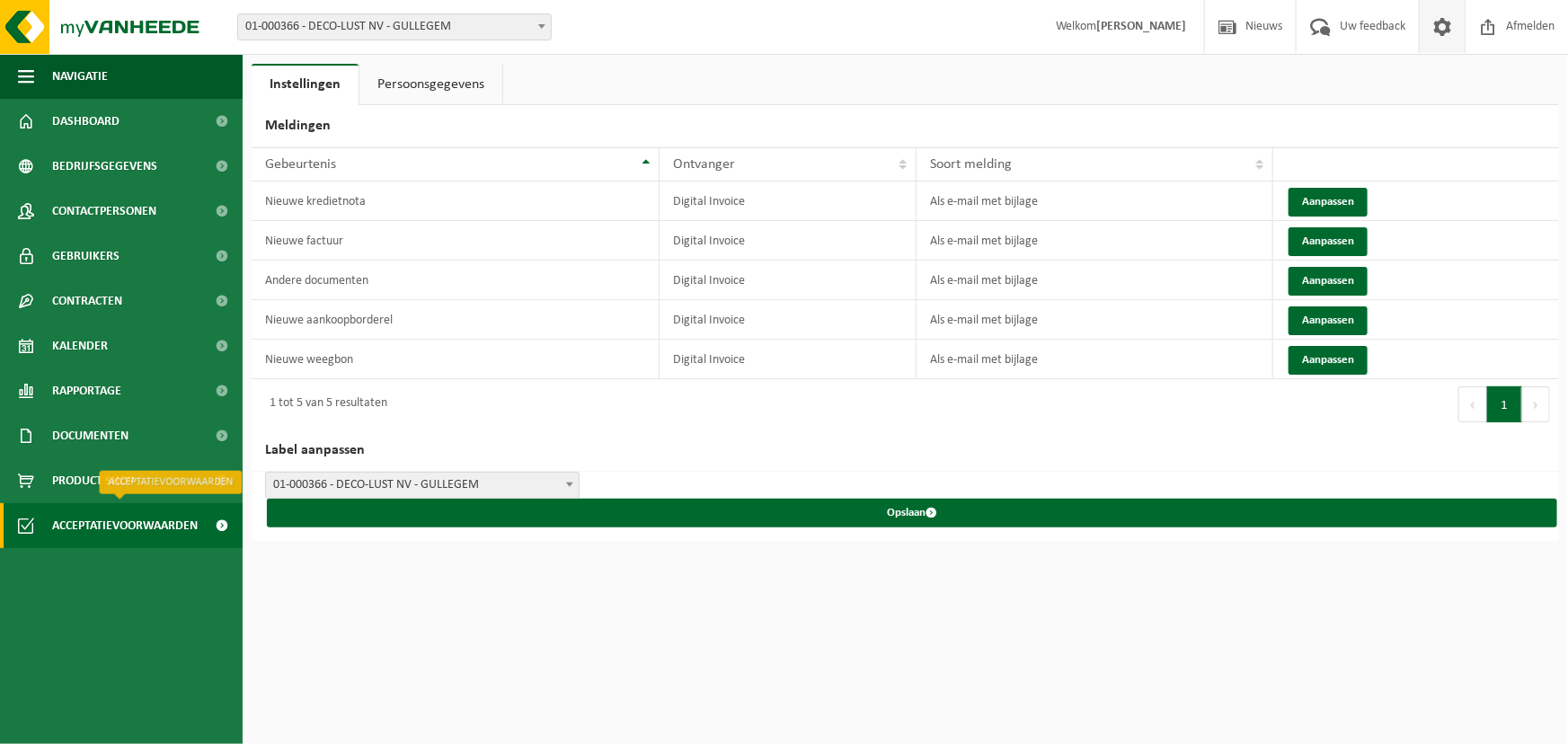
click at [72, 526] on span "Acceptatievoorwaarden" at bounding box center [124, 526] width 146 height 45
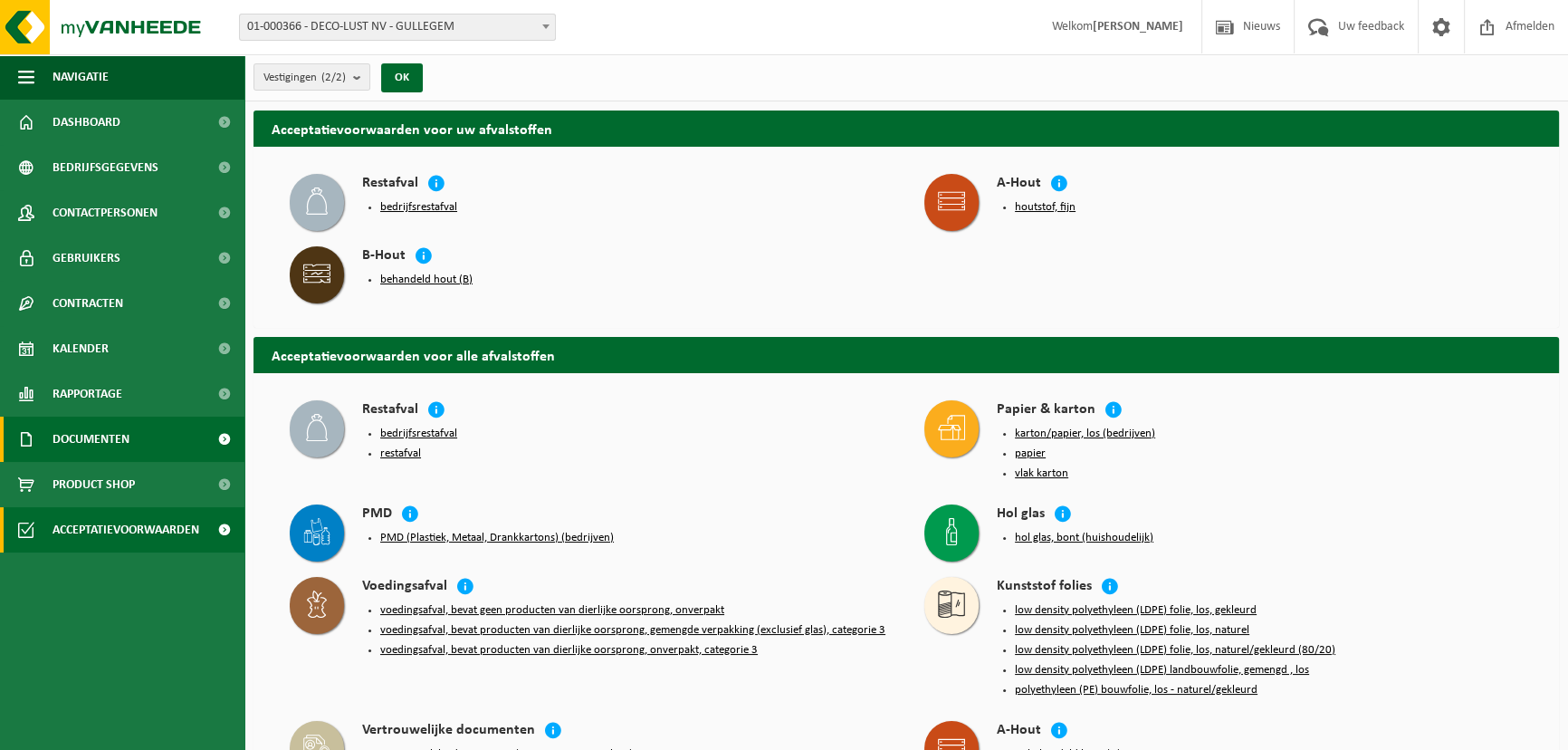
click at [96, 453] on span "Documenten" at bounding box center [91, 440] width 77 height 45
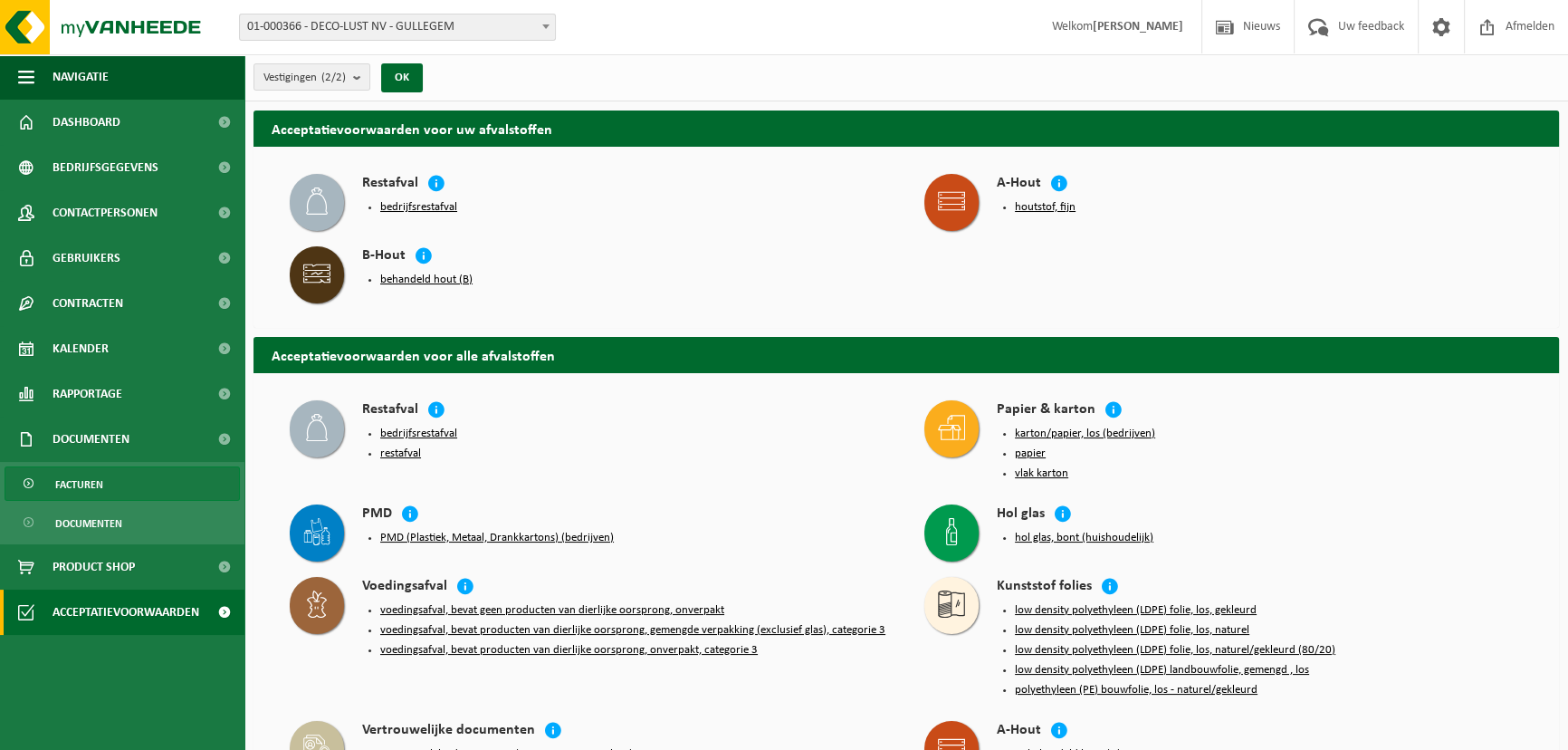
click at [79, 489] on span "Facturen" at bounding box center [79, 484] width 48 height 34
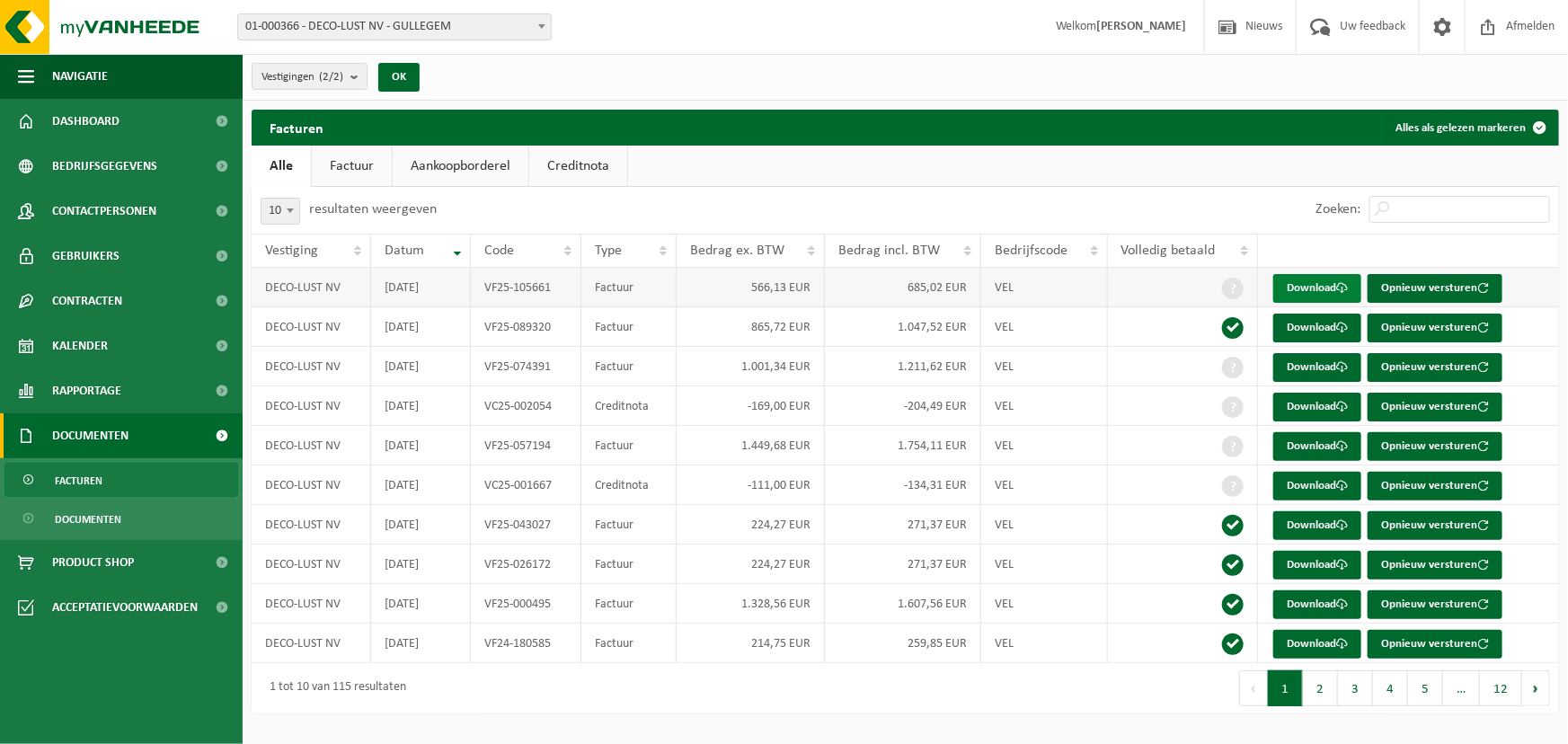
click at [1302, 286] on link "Download" at bounding box center [1318, 287] width 88 height 28
click at [841, 77] on div "Vestigingen (2/2) Alles selecteren Alles deselecteren DECO-LUST NV - GULLEGEM D…" at bounding box center [905, 77] width 1326 height 47
click at [107, 660] on ul "Navigatie Nieuws Uw feedback Afmelden Dashboard Bedrijfsgegevens Contactpersone…" at bounding box center [121, 399] width 242 height 690
click at [75, 348] on span "Kalender" at bounding box center [79, 346] width 56 height 45
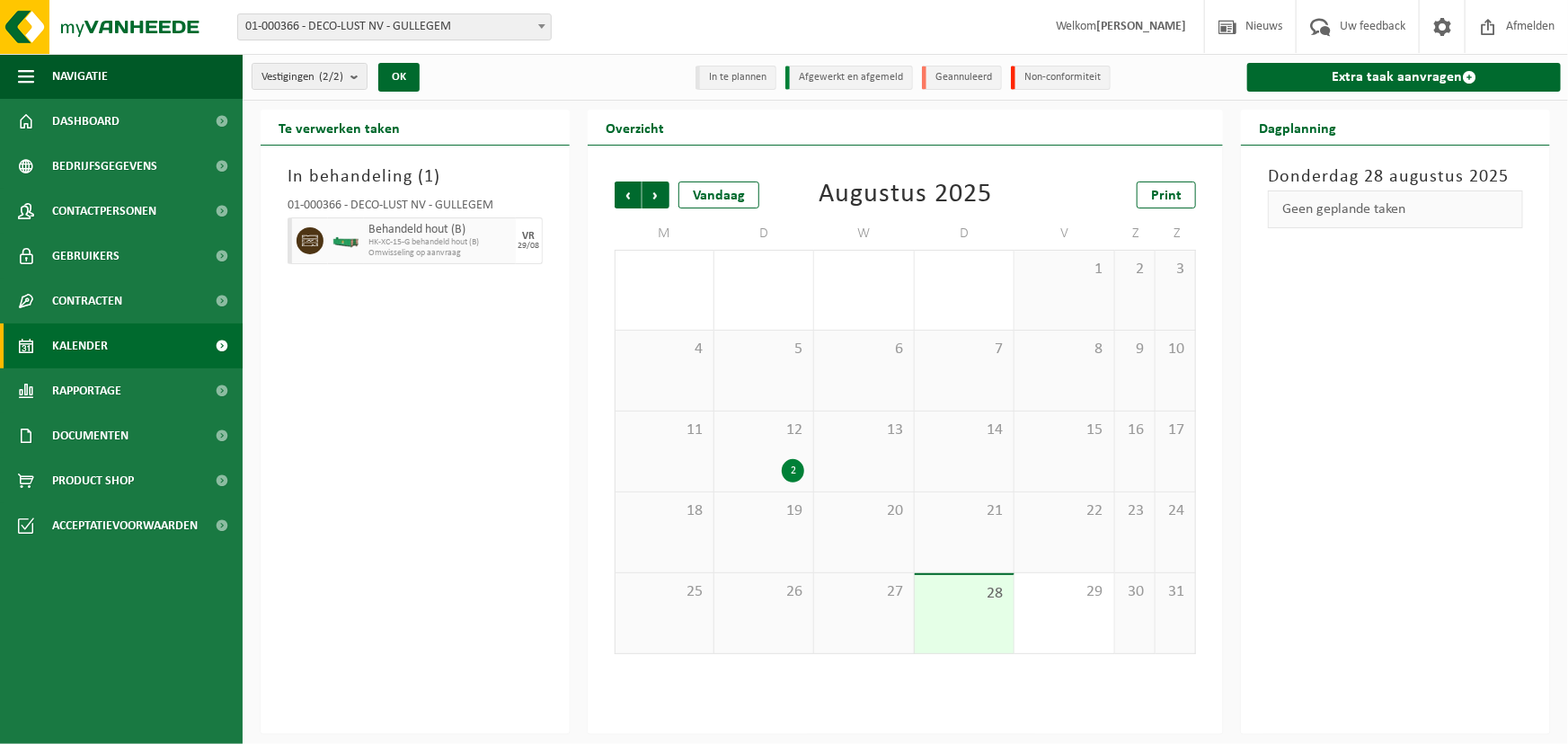
click at [506, 547] on div "In behandeling ( 1 ) 01-000366 - DECO-LUST NV - GULLEGEM Behandeld hout (B) HK-…" at bounding box center [415, 440] width 309 height 589
click at [1439, 404] on div "Donderdag 28 augustus 2025 Geen geplande taken" at bounding box center [1396, 440] width 309 height 589
drag, startPoint x: 287, startPoint y: 206, endPoint x: 336, endPoint y: 206, distance: 49.0
click at [336, 206] on div "01-000366 - DECO-LUST NV - GULLEGEM" at bounding box center [414, 208] width 255 height 18
click at [407, 445] on div "In behandeling ( 1 ) 01-000366 - DECO-LUST NV - GULLEGEM Behandeld hout (B) HK-…" at bounding box center [415, 440] width 309 height 589
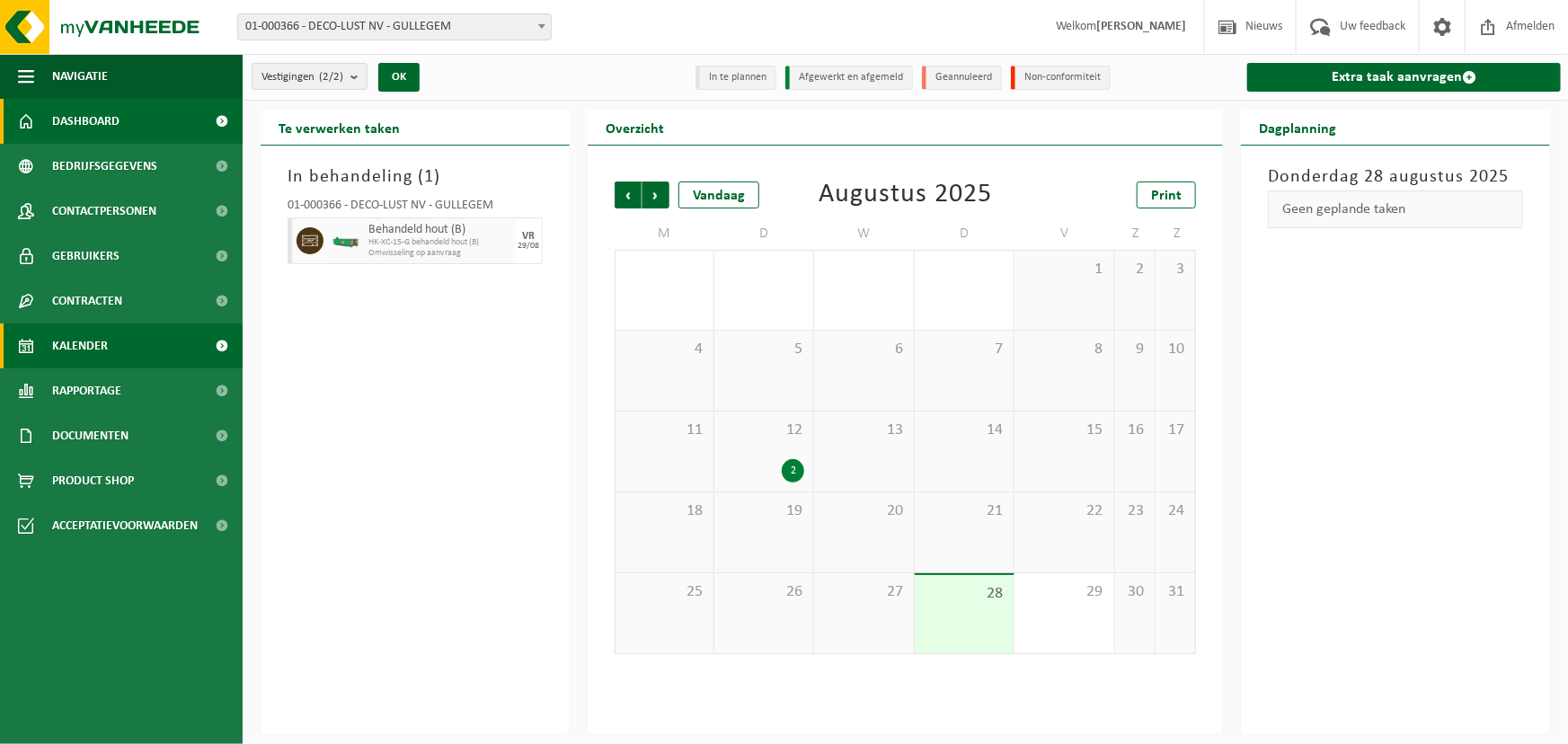
click at [72, 131] on span "Dashboard" at bounding box center [85, 121] width 67 height 45
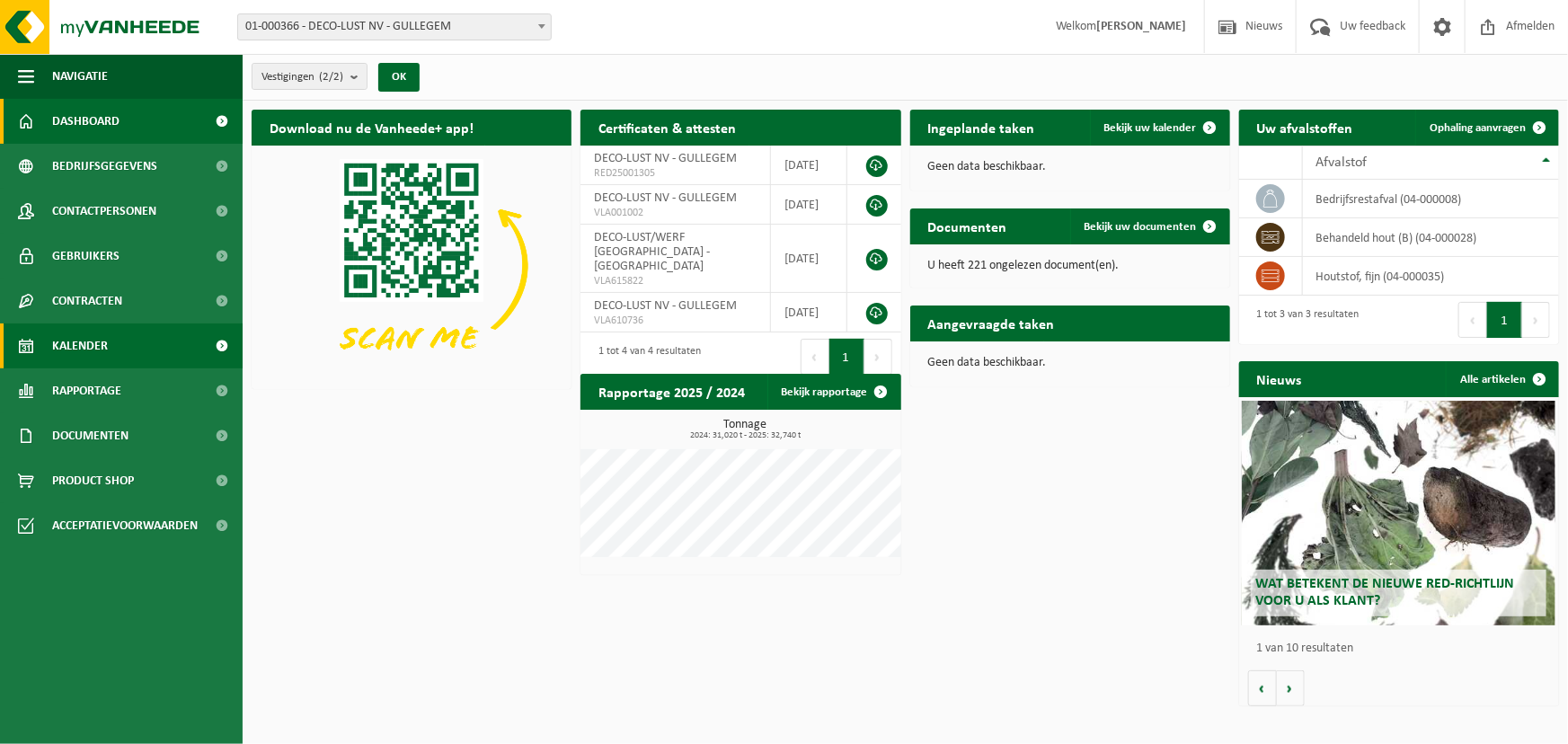
click at [76, 351] on span "Kalender" at bounding box center [79, 346] width 56 height 45
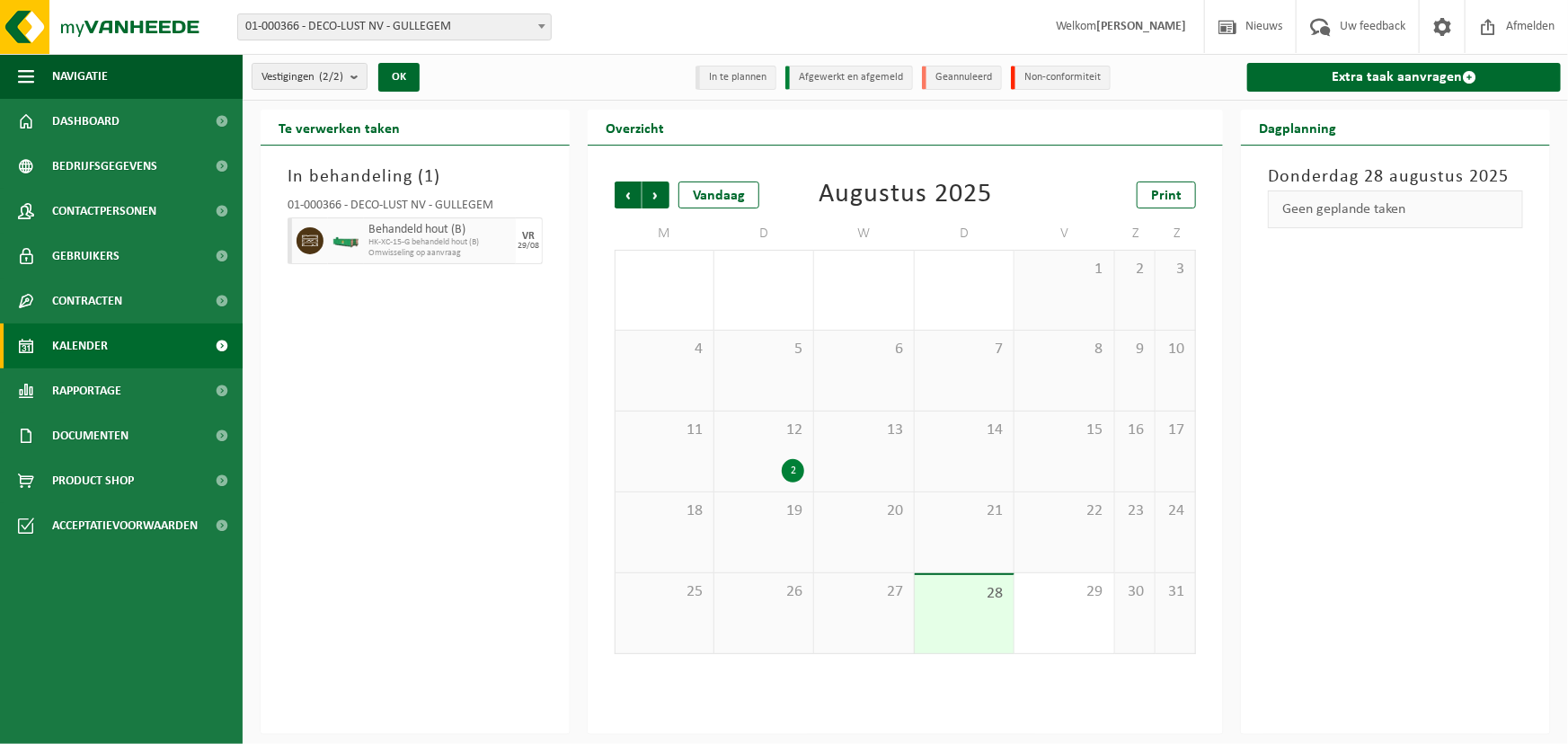
click at [417, 296] on div "In behandeling ( 1 ) 01-000366 - DECO-LUST NV - GULLEGEM Behandeld hout (B) HK-…" at bounding box center [415, 440] width 309 height 589
click at [416, 248] on span "Omwisseling op aanvraag" at bounding box center [440, 253] width 143 height 11
click at [1036, 620] on div "29" at bounding box center [1064, 614] width 99 height 80
click at [317, 640] on div "In behandeling ( 1 ) 01-000366 - DECO-LUST NV - GULLEGEM Behandeld hout (B) HK-…" at bounding box center [415, 440] width 309 height 589
click at [157, 650] on ul "Navigatie Nieuws Uw feedback Afmelden Dashboard Bedrijfsgegevens Contactpersone…" at bounding box center [121, 399] width 242 height 690
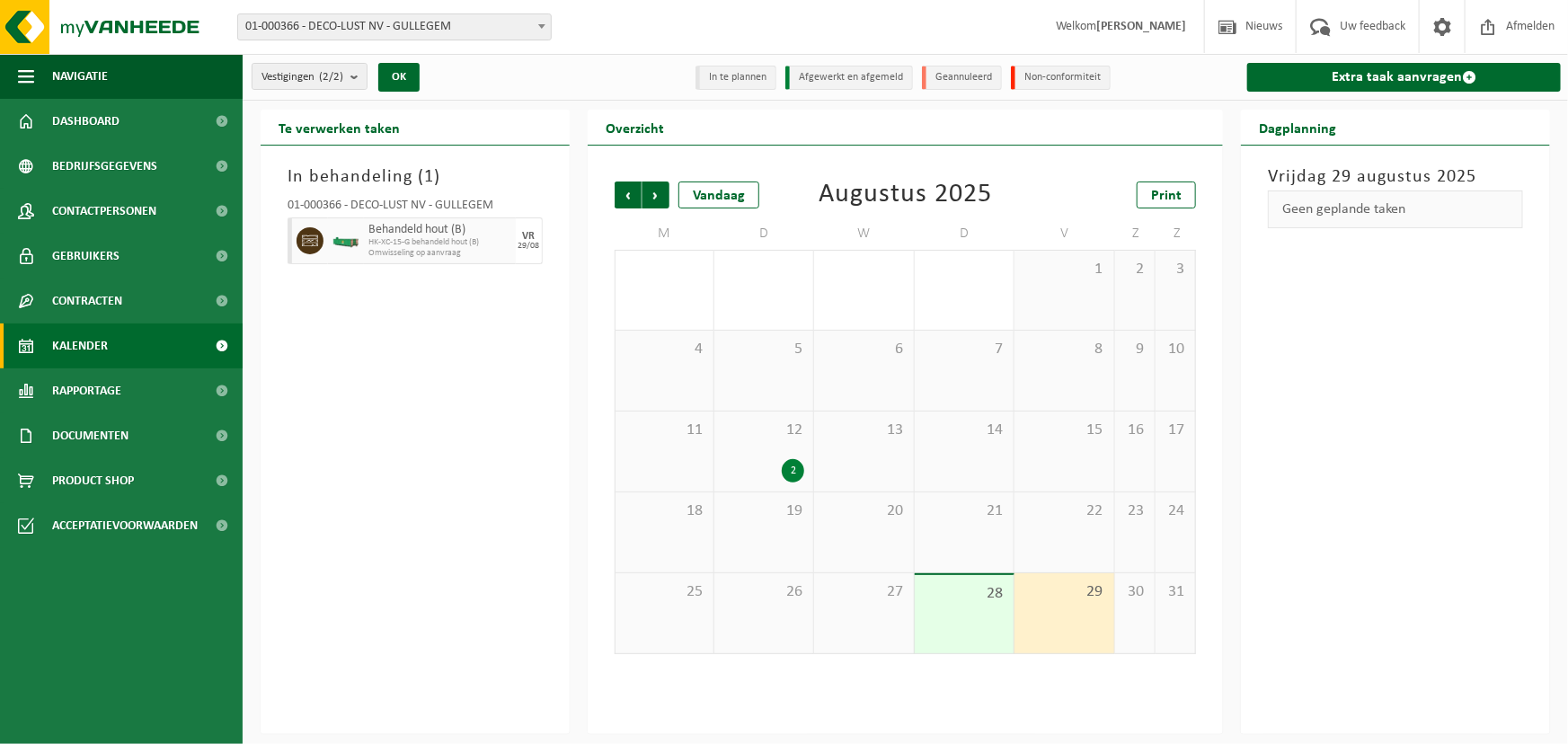
click at [370, 512] on div "In behandeling ( 1 ) 01-000366 - DECO-LUST NV - GULLEGEM Behandeld hout (B) HK-…" at bounding box center [415, 440] width 309 height 589
